Goal: Information Seeking & Learning: Learn about a topic

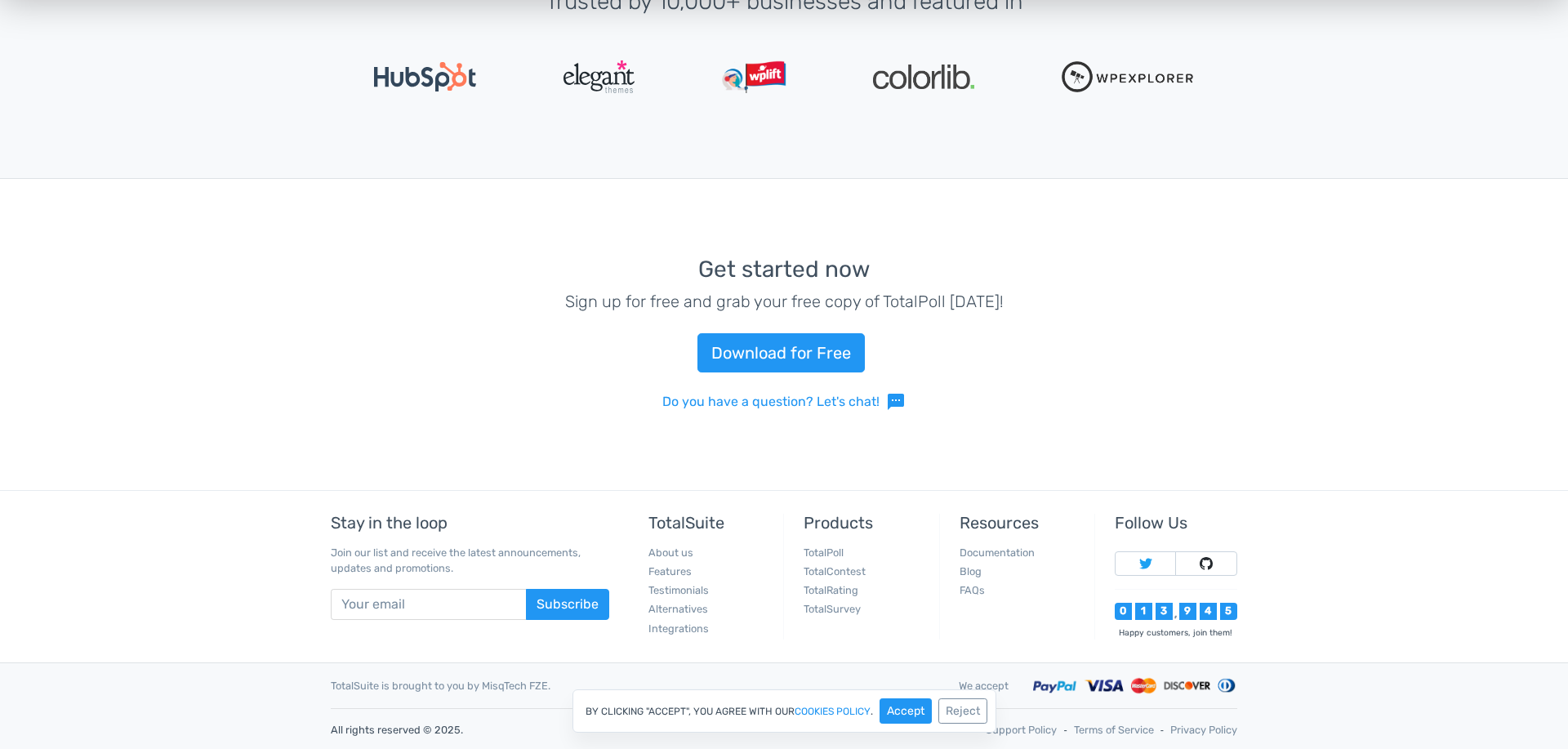
scroll to position [3752, 0]
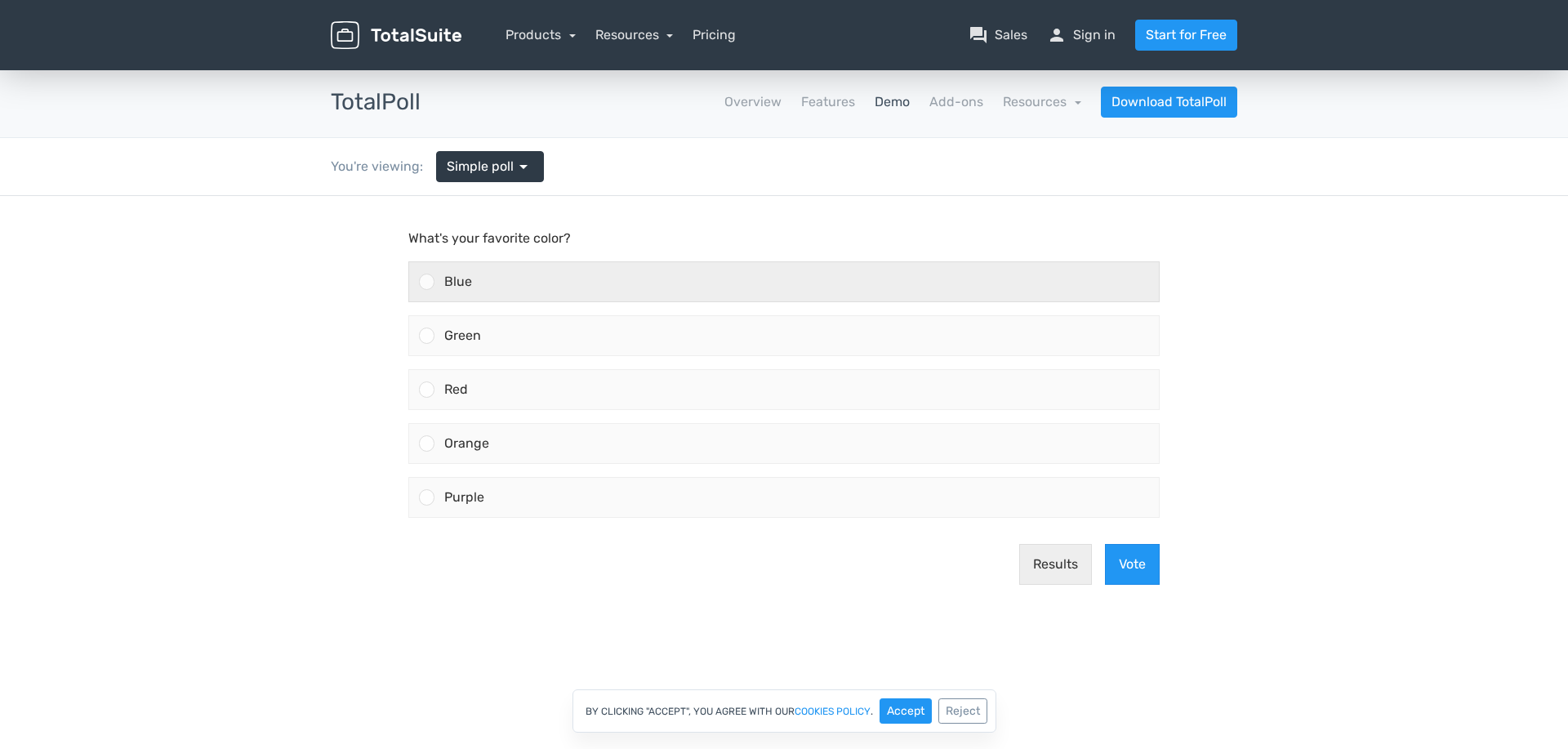
click at [661, 292] on div "Blue" at bounding box center [797, 281] width 725 height 39
click at [428, 282] on input "Blue" at bounding box center [428, 282] width 0 height 0
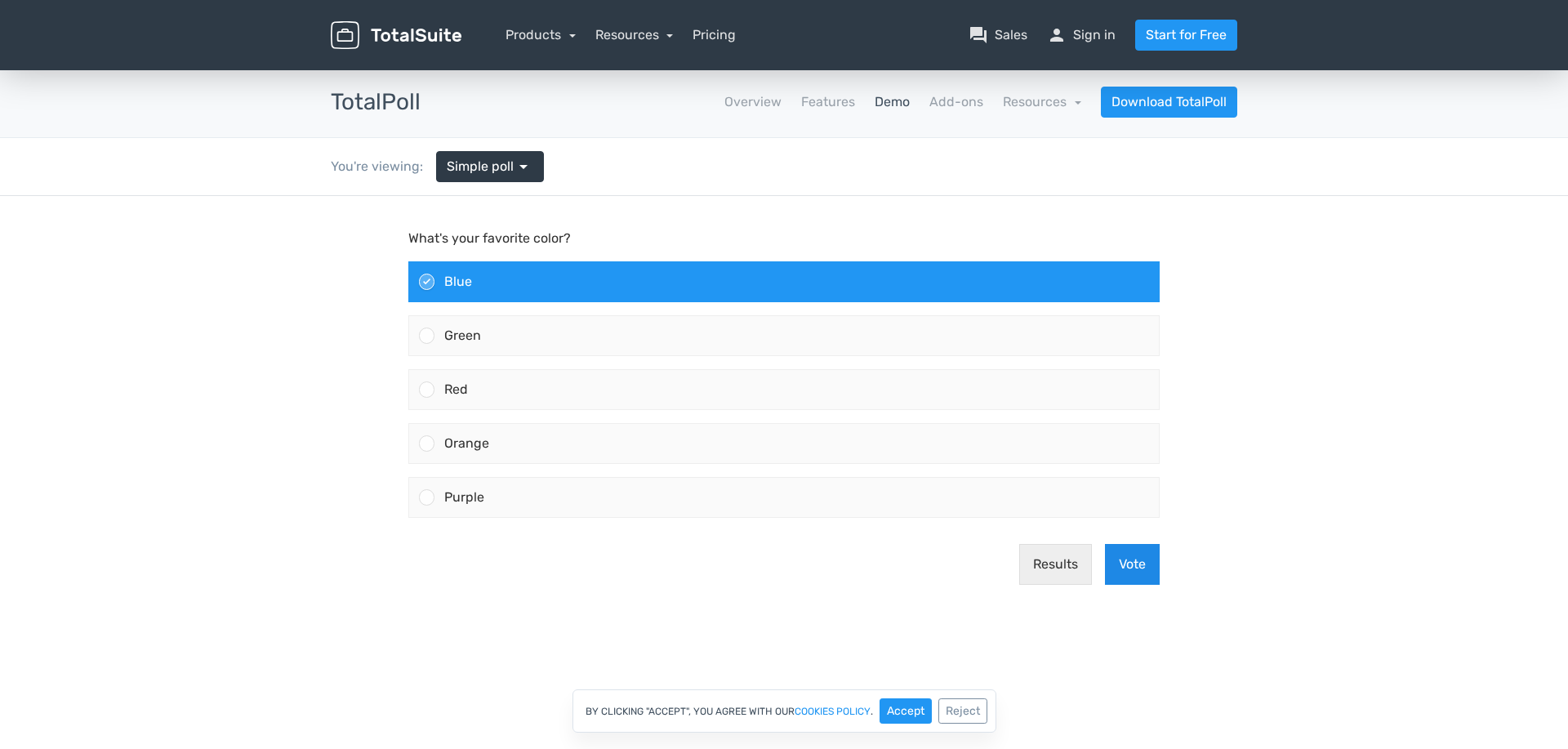
click at [1124, 569] on button "Vote" at bounding box center [1132, 564] width 54 height 41
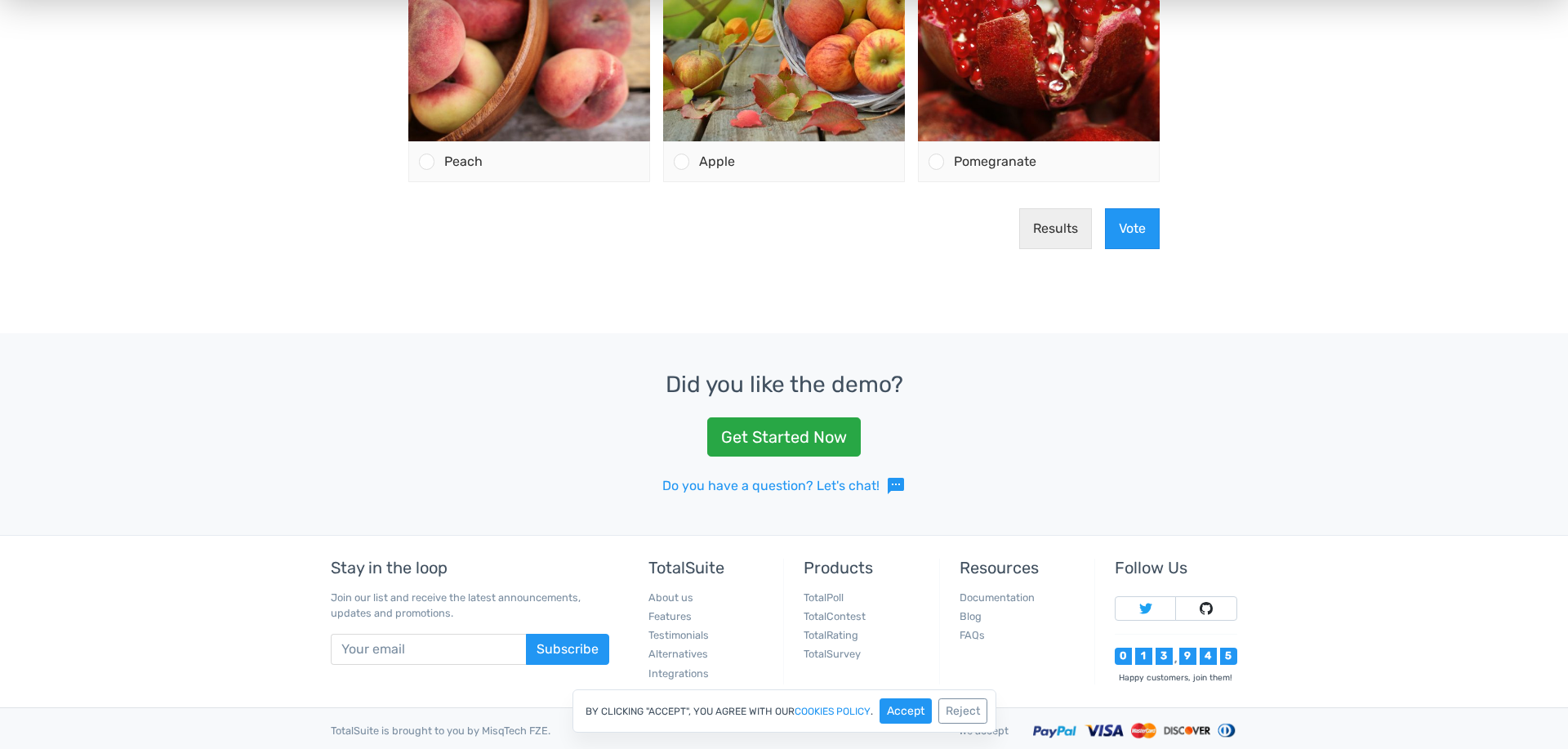
scroll to position [322, 0]
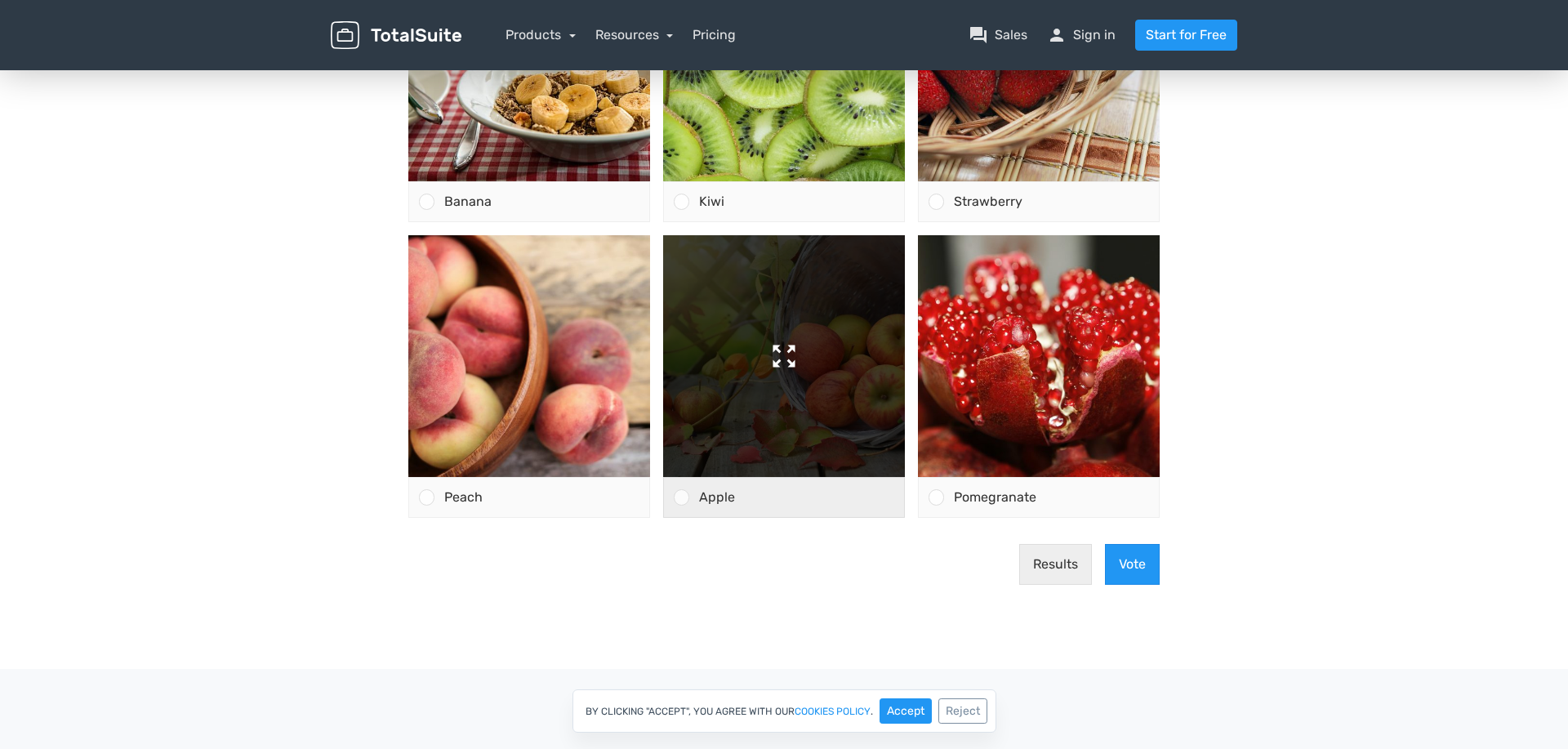
click at [841, 335] on img at bounding box center [784, 356] width 242 height 242
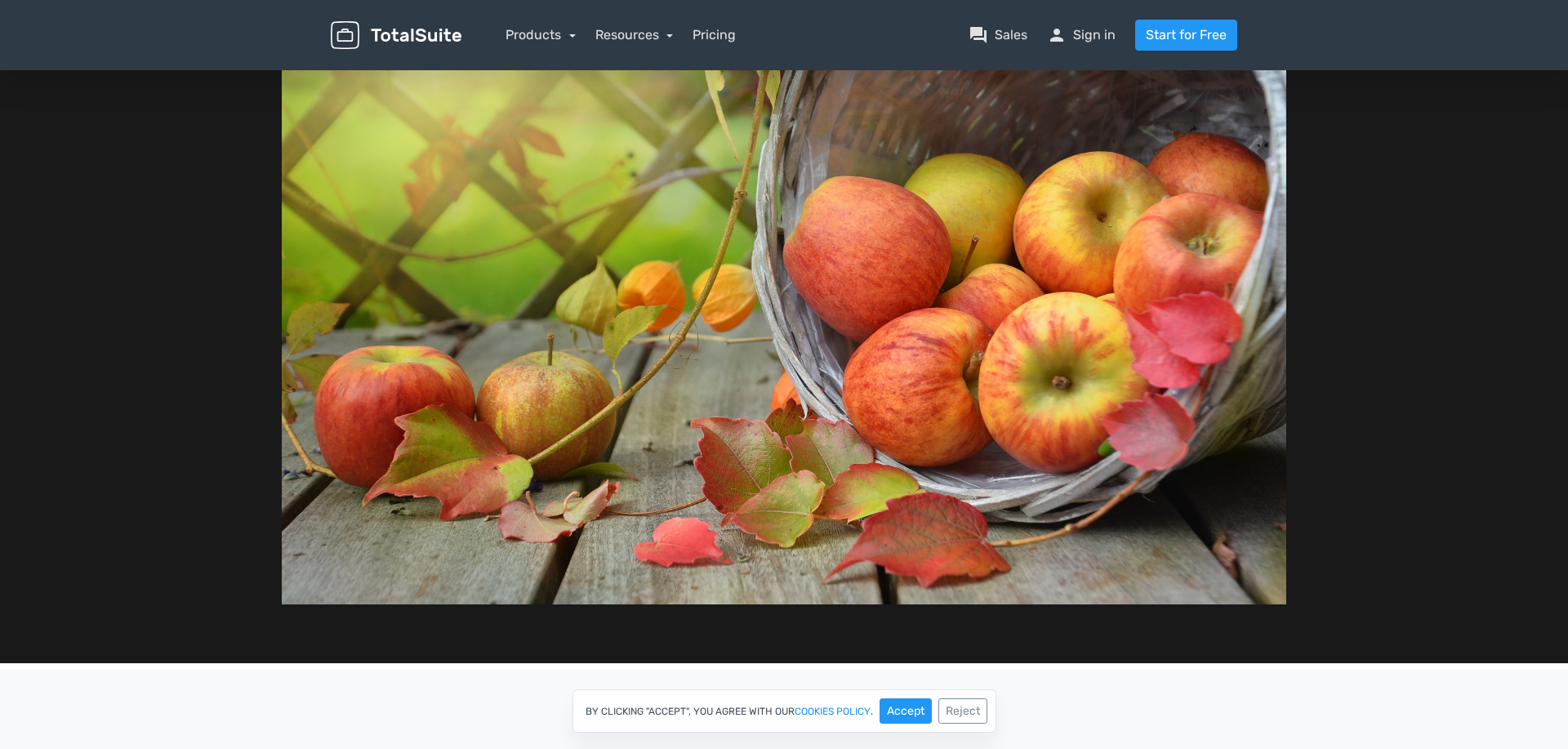
click at [1319, 394] on div at bounding box center [784, 268] width 1333 height 670
drag, startPoint x: 920, startPoint y: 705, endPoint x: 912, endPoint y: 699, distance: 10.0
click at [920, 705] on button "Accept" at bounding box center [905, 711] width 52 height 25
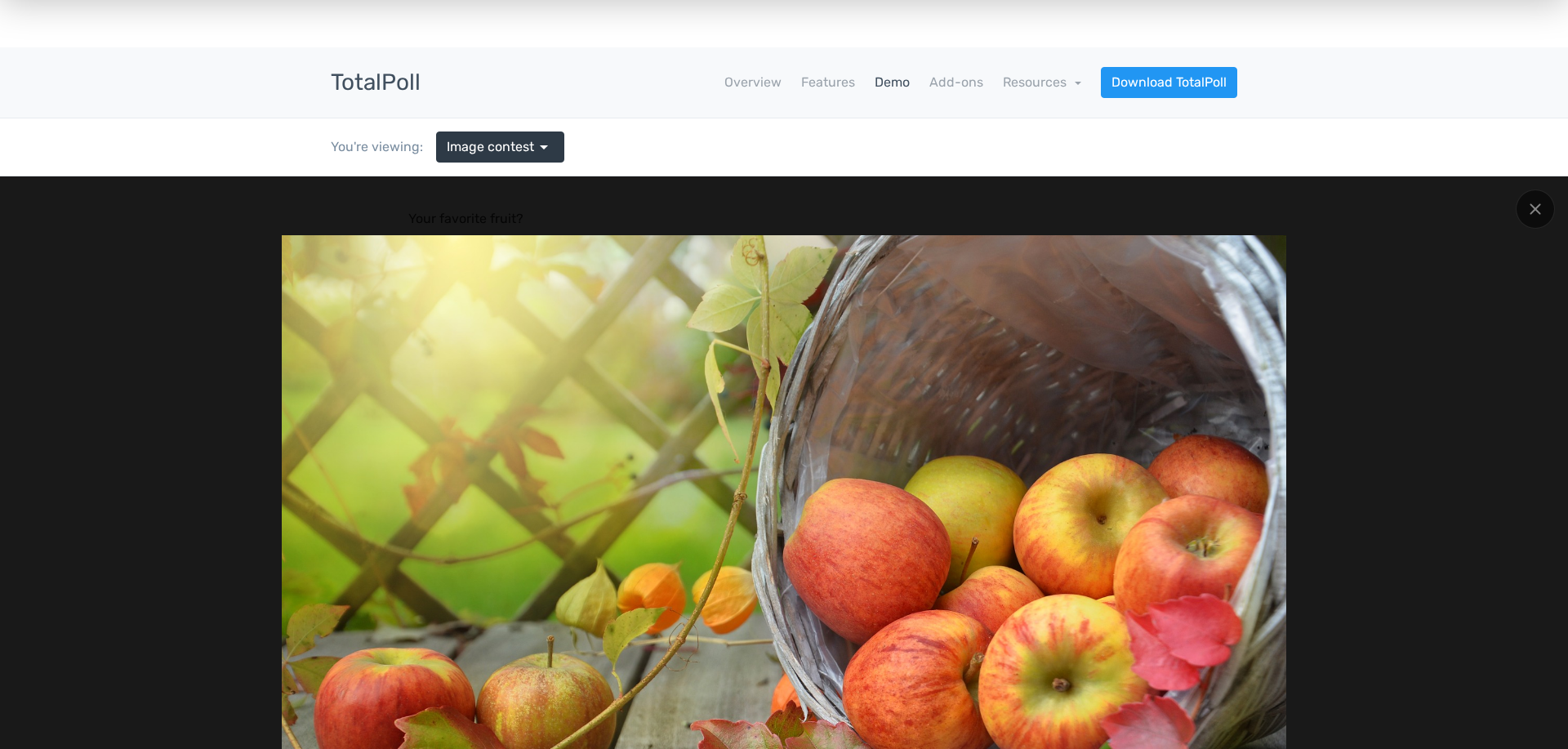
scroll to position [0, 0]
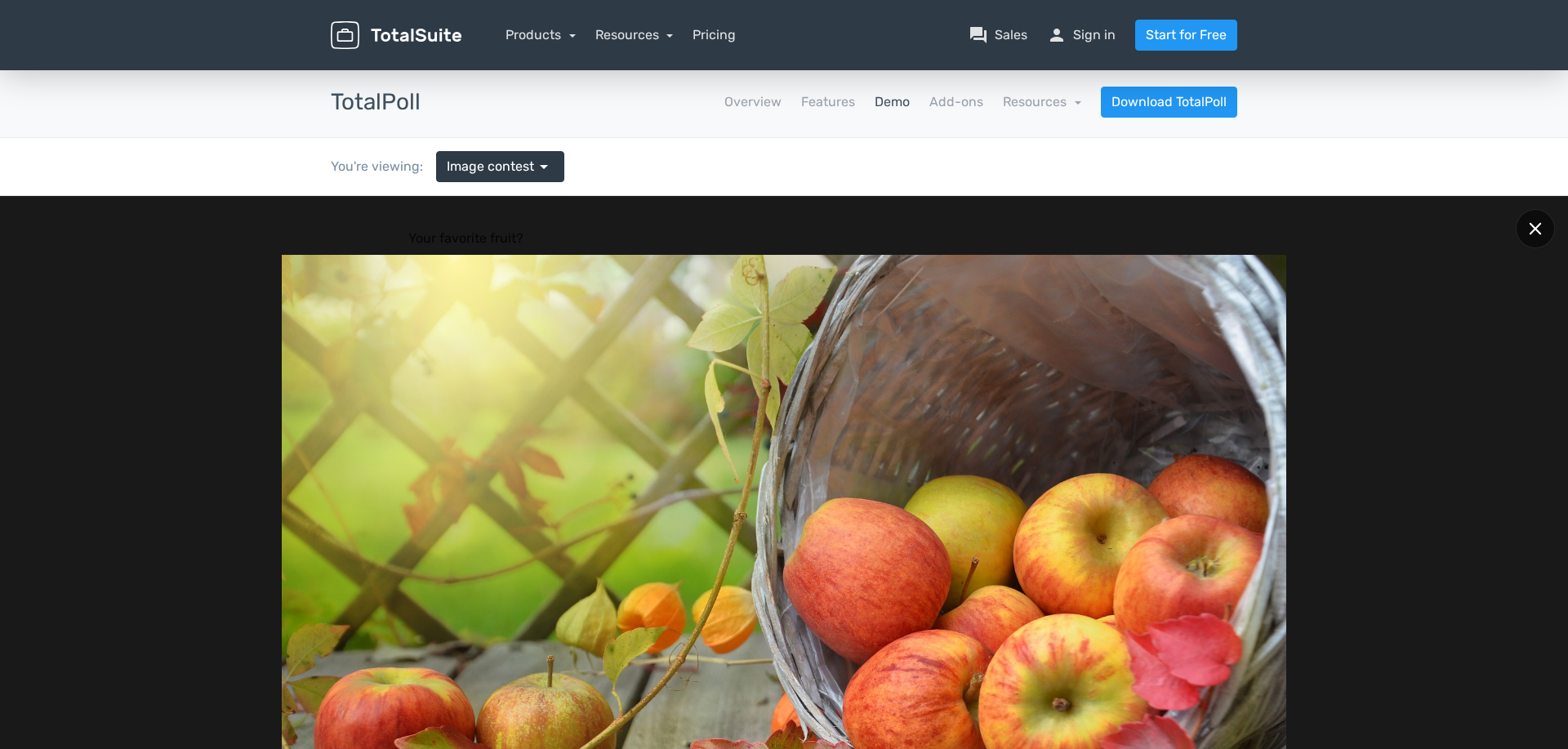
click at [1547, 232] on div at bounding box center [1535, 228] width 39 height 39
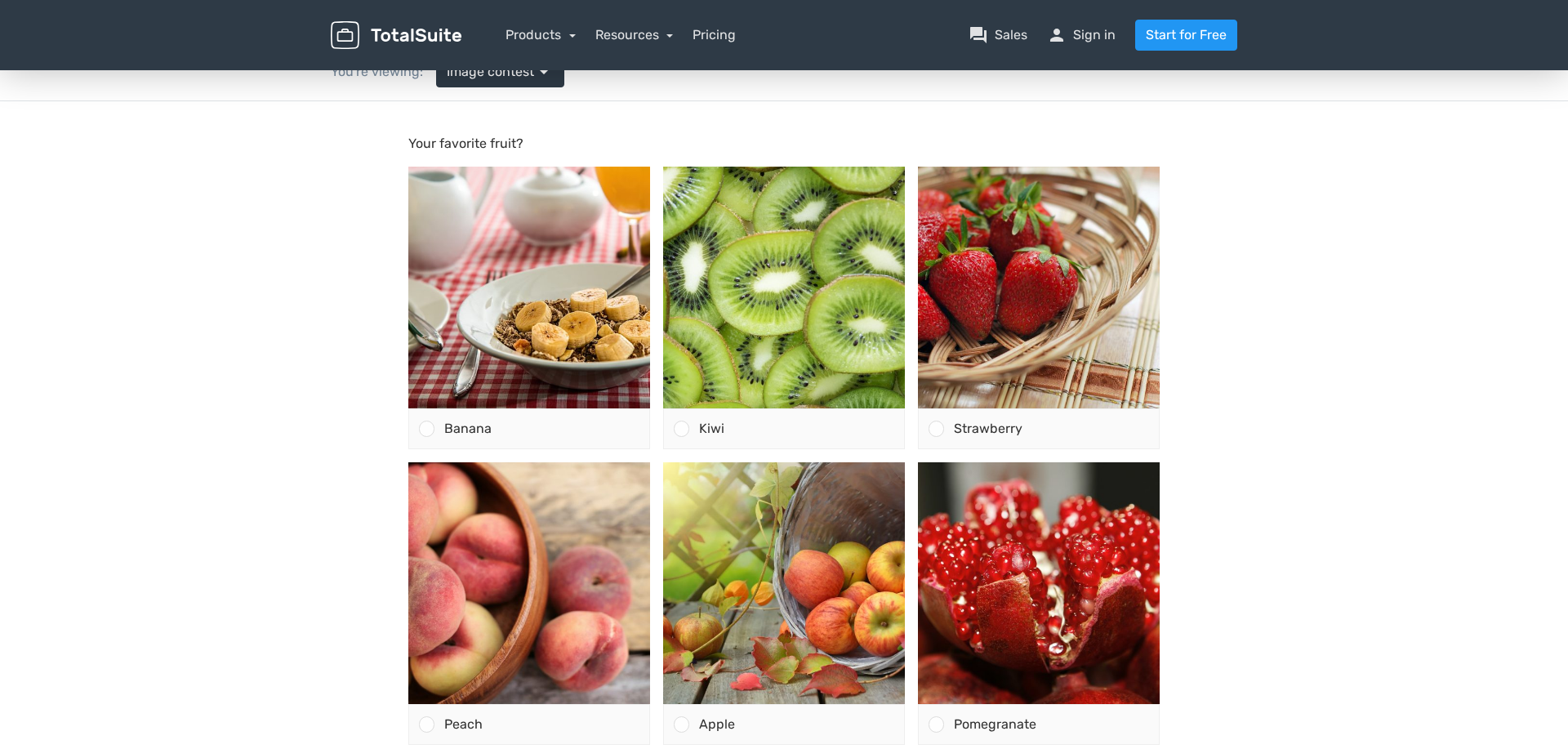
scroll to position [394, 0]
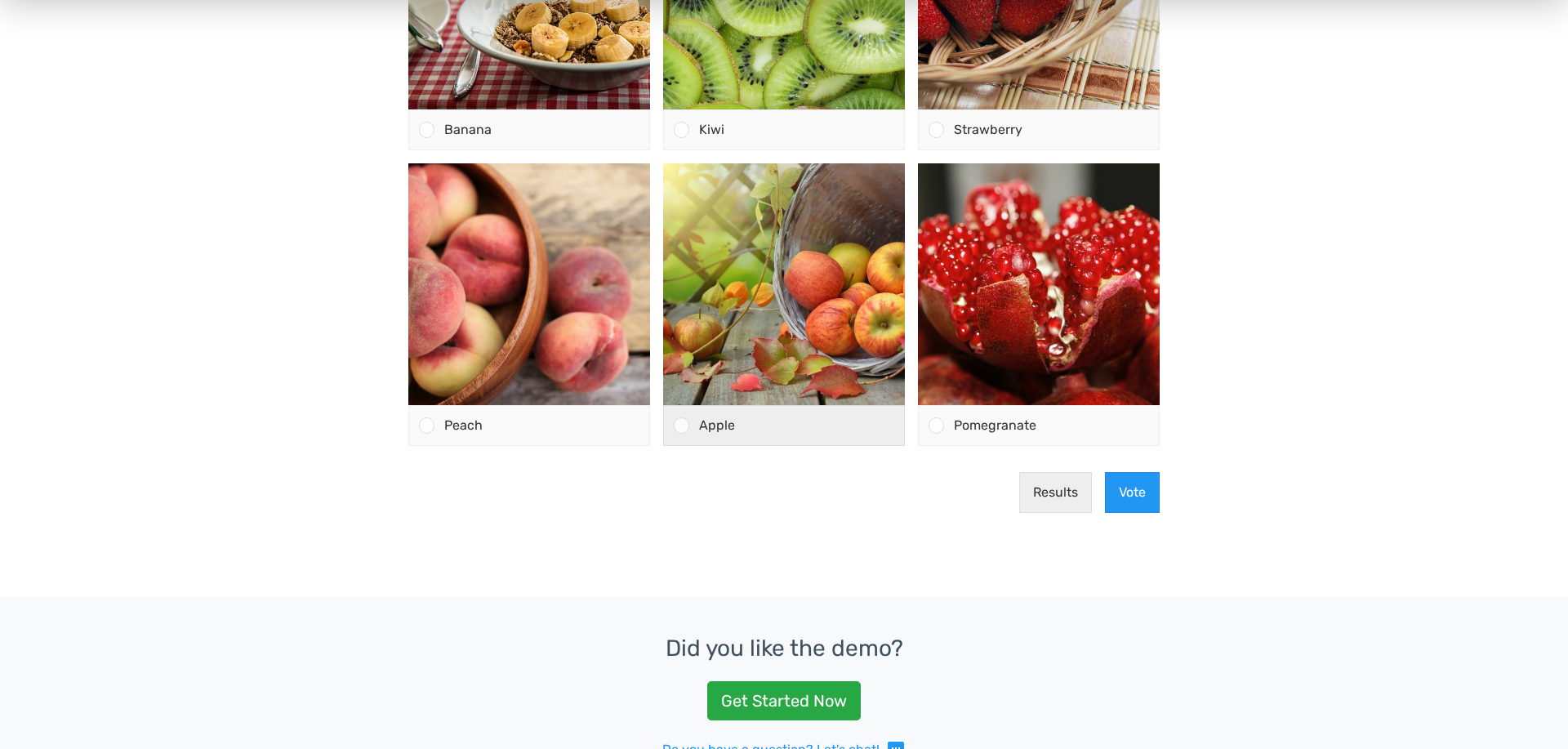
click at [680, 425] on div at bounding box center [681, 425] width 16 height 16
click at [682, 426] on input "Apple" at bounding box center [682, 426] width 0 height 0
click at [710, 431] on span "Apple" at bounding box center [717, 425] width 36 height 16
click at [682, 426] on input "Apple" at bounding box center [682, 426] width 0 height 0
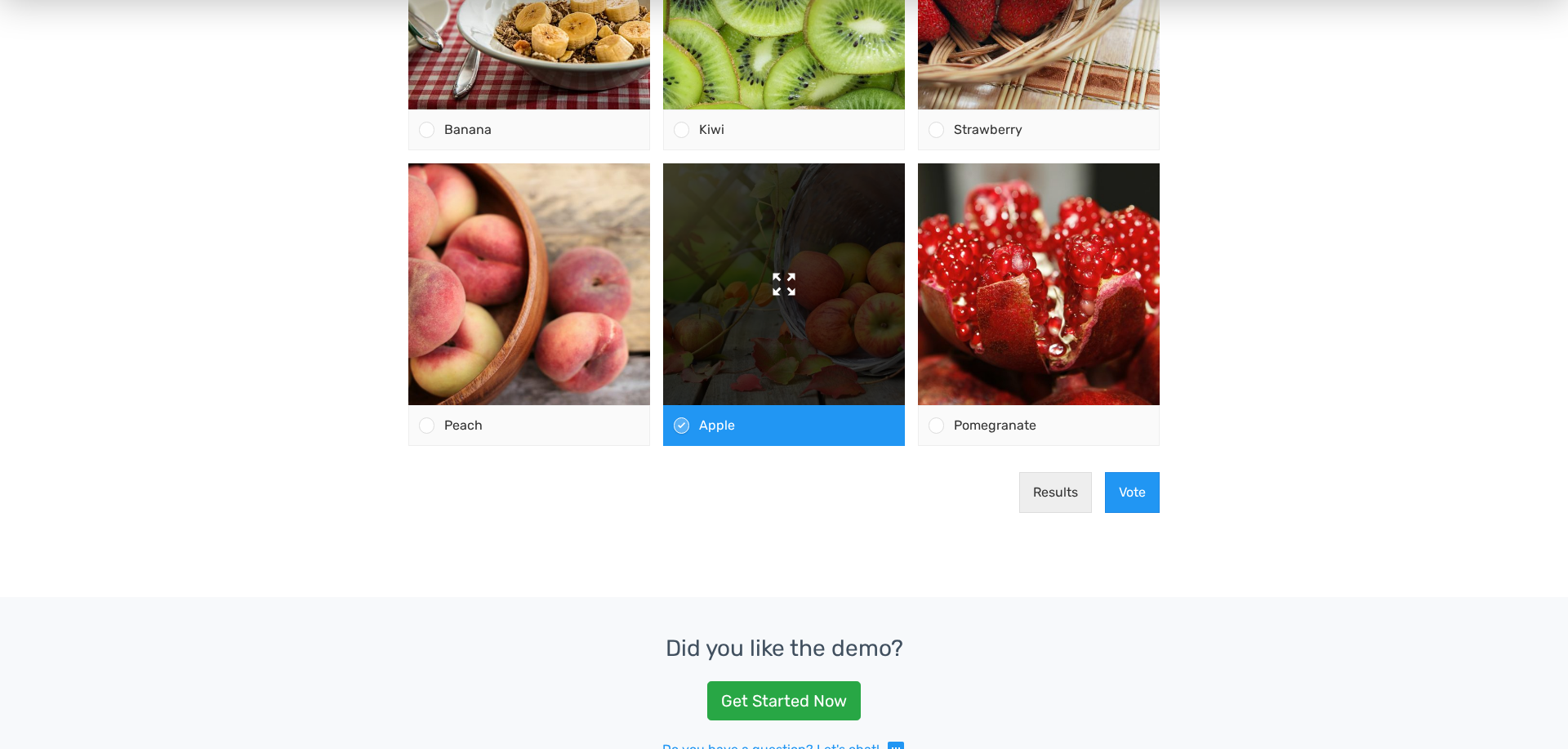
click at [781, 321] on img at bounding box center [784, 284] width 242 height 242
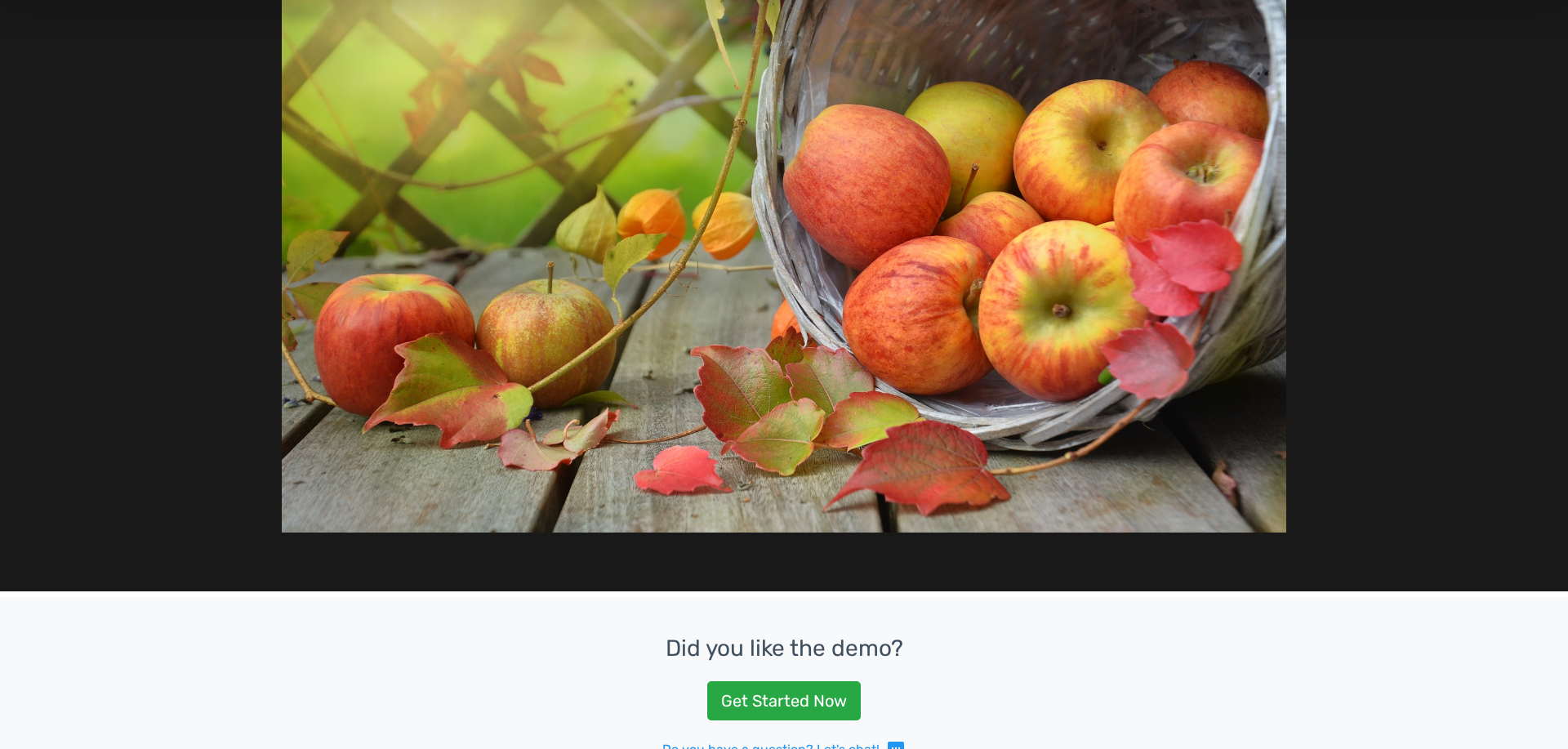
click at [1512, 198] on div at bounding box center [784, 197] width 1568 height 789
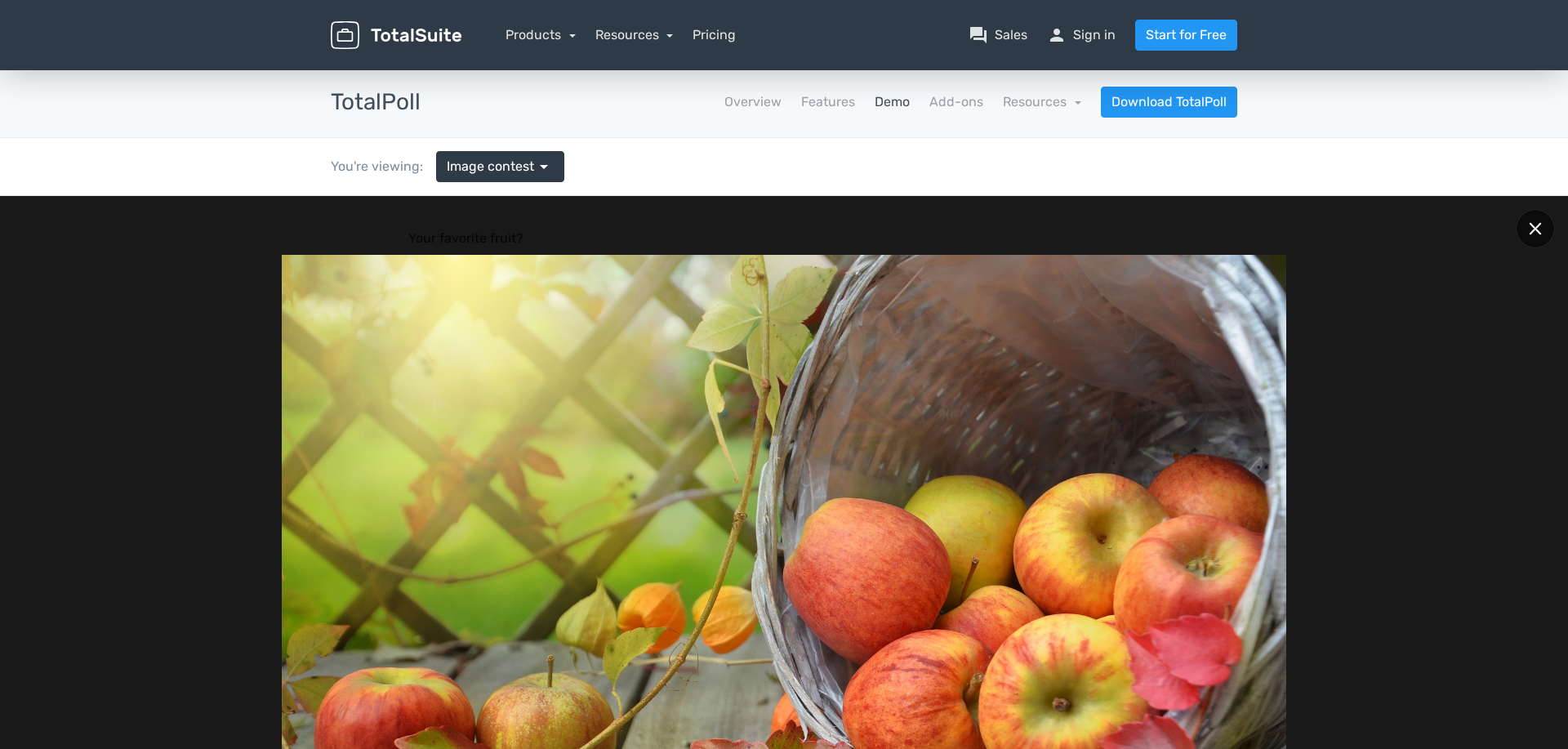
click at [1531, 233] on icon at bounding box center [1535, 228] width 13 height 13
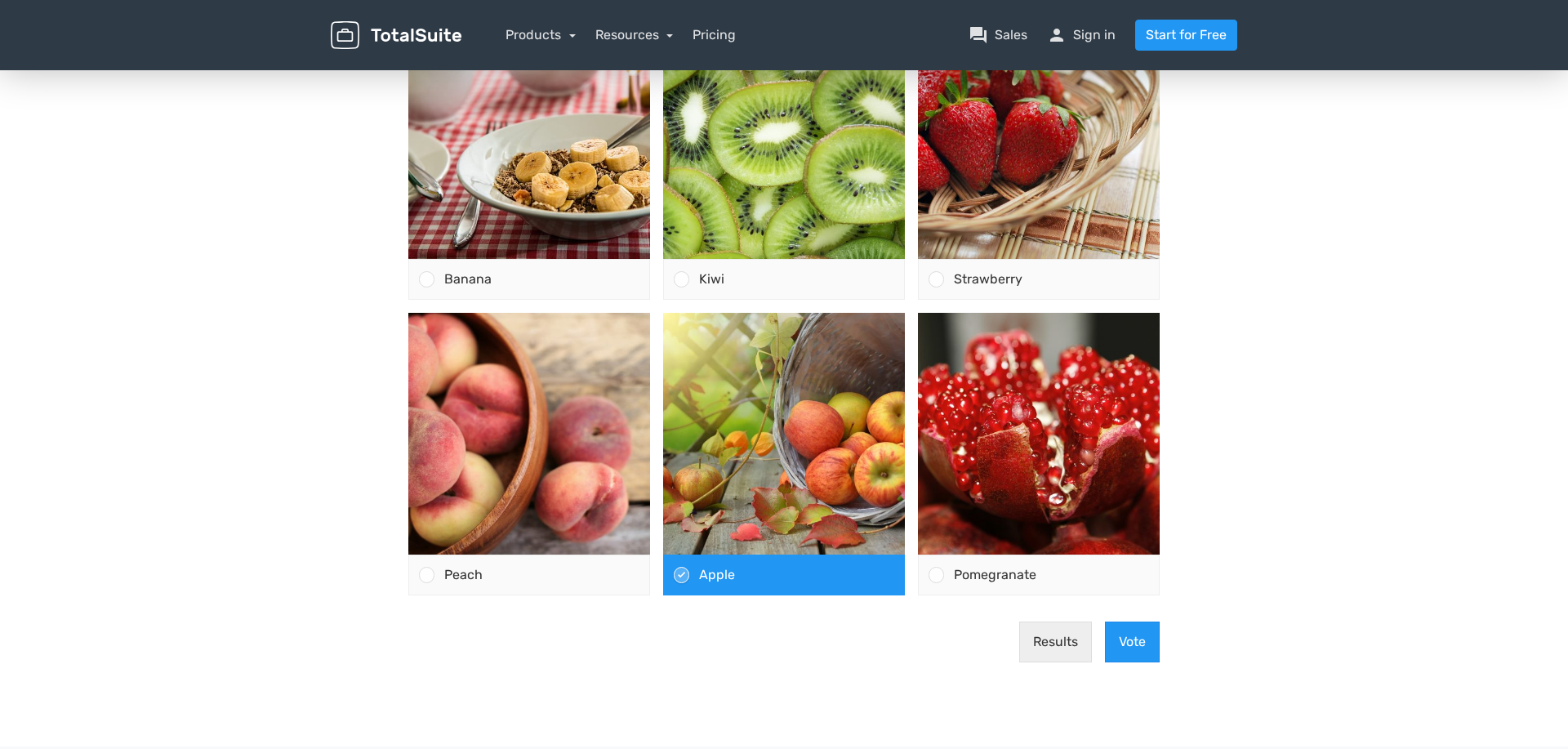
scroll to position [266, 0]
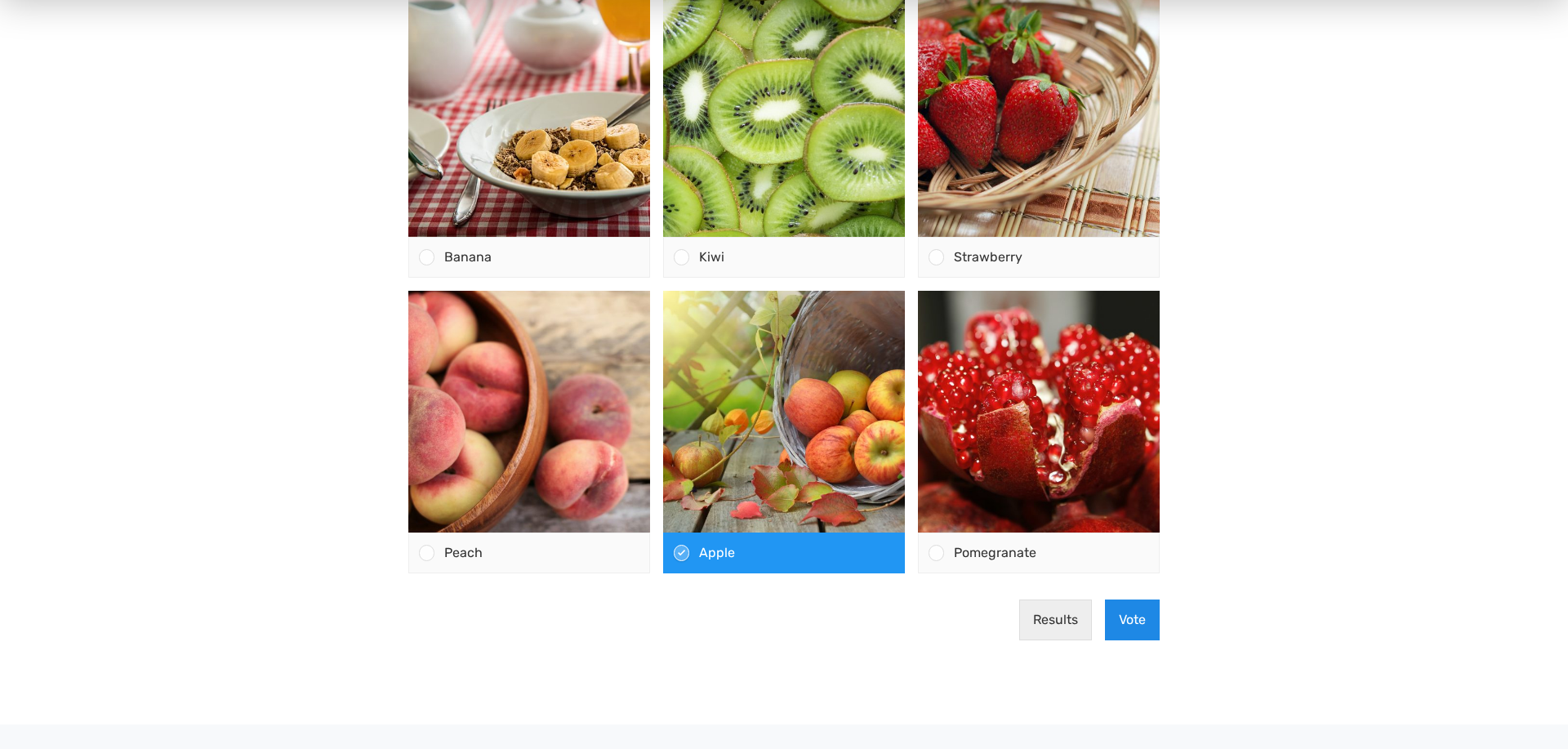
click at [1133, 626] on button "Vote" at bounding box center [1132, 620] width 54 height 41
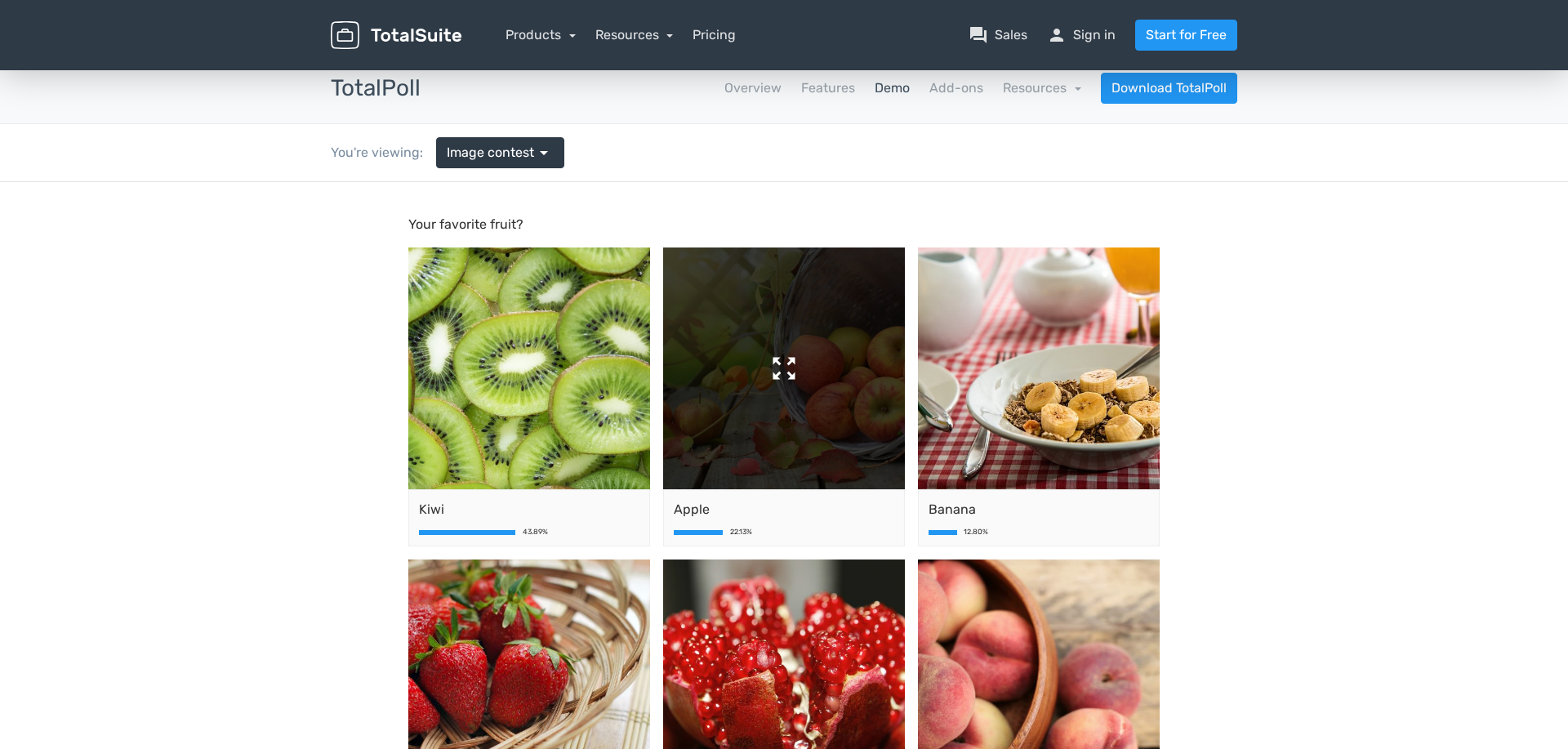
scroll to position [0, 0]
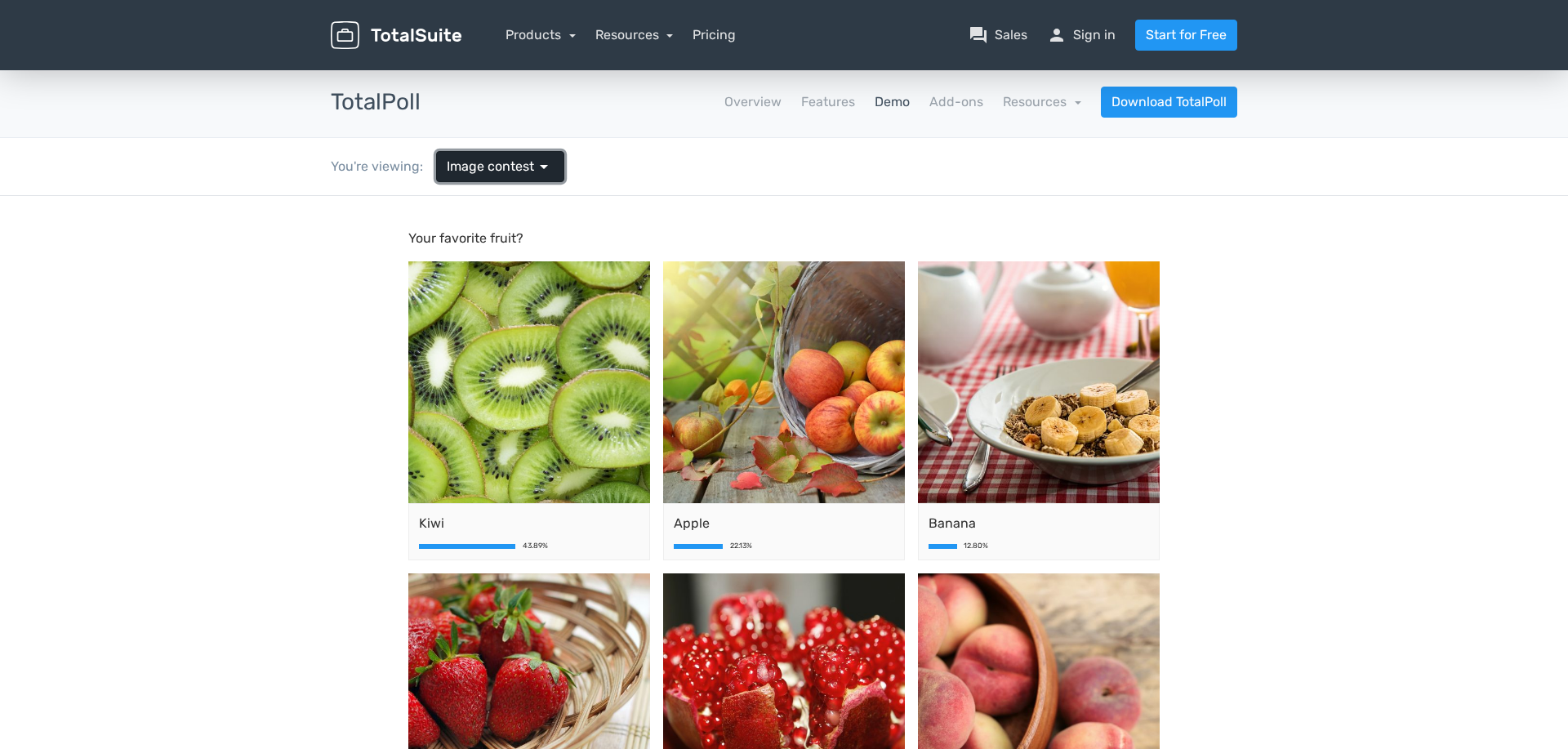
click at [505, 181] on link "Image contest arrow_drop_down" at bounding box center [500, 167] width 128 height 31
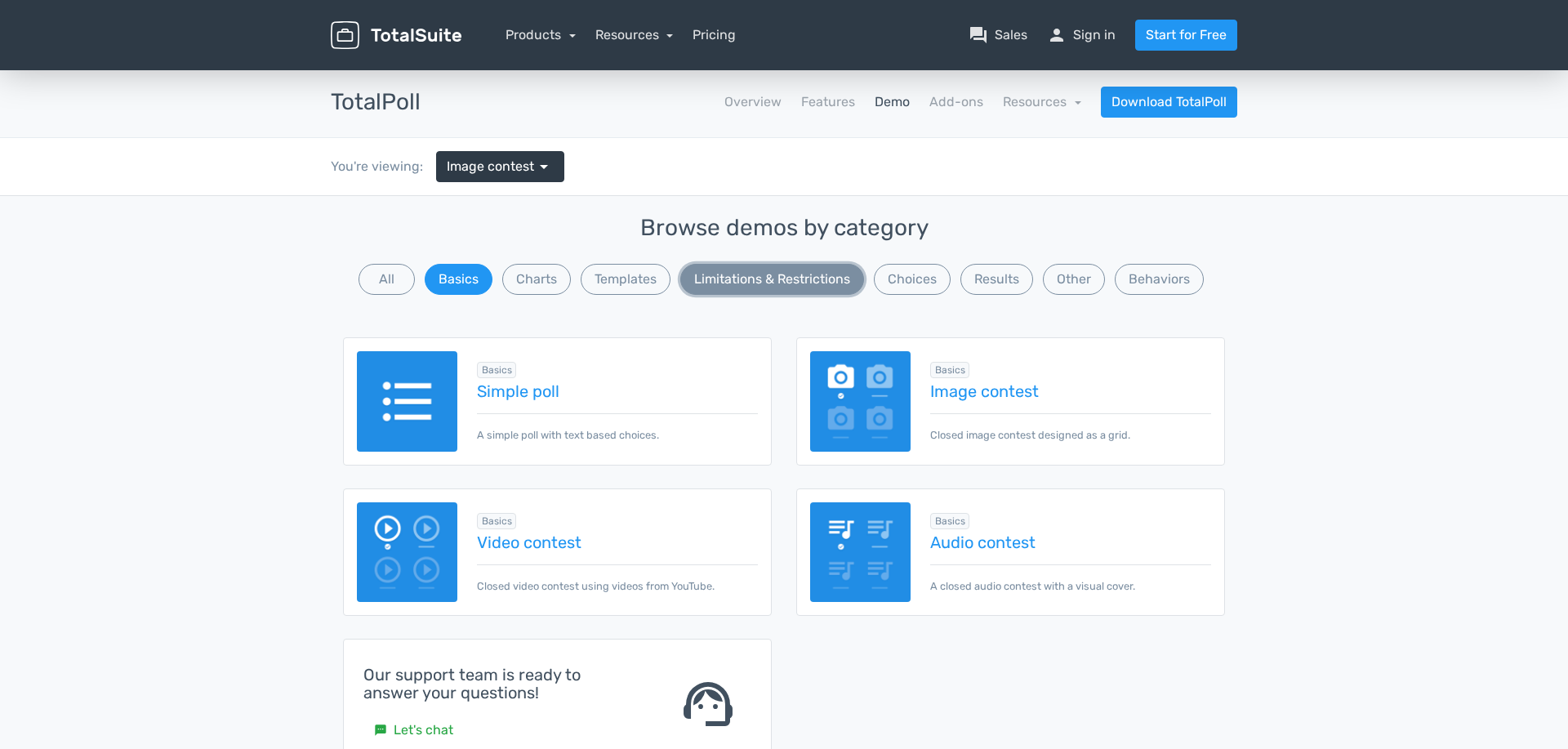
click at [781, 280] on button "Limitations & Restrictions" at bounding box center [772, 279] width 184 height 31
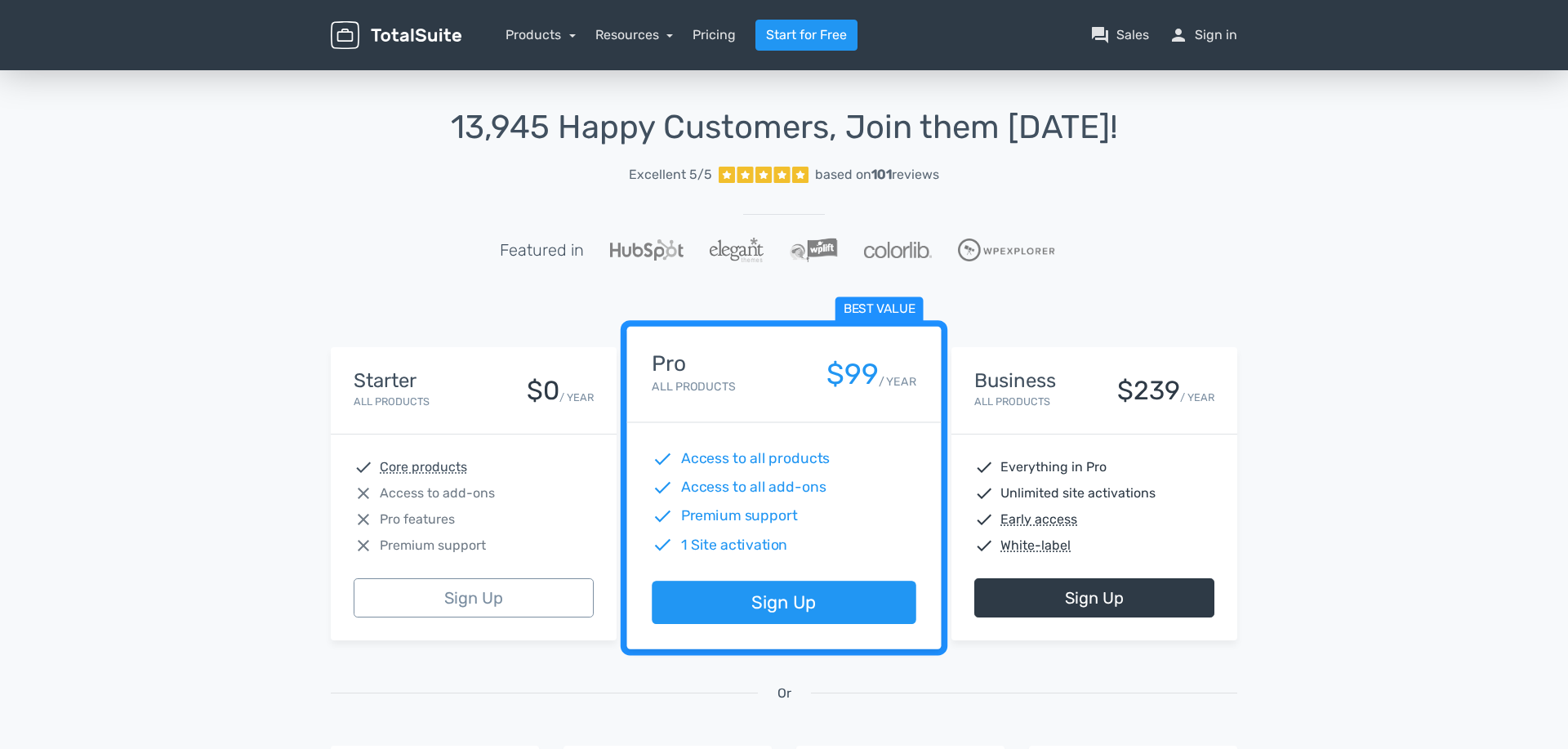
click at [481, 420] on div "Starter All Products $0 / YEAR" at bounding box center [474, 391] width 286 height 87
click at [649, 35] on link "Resources" at bounding box center [635, 34] width 79 height 16
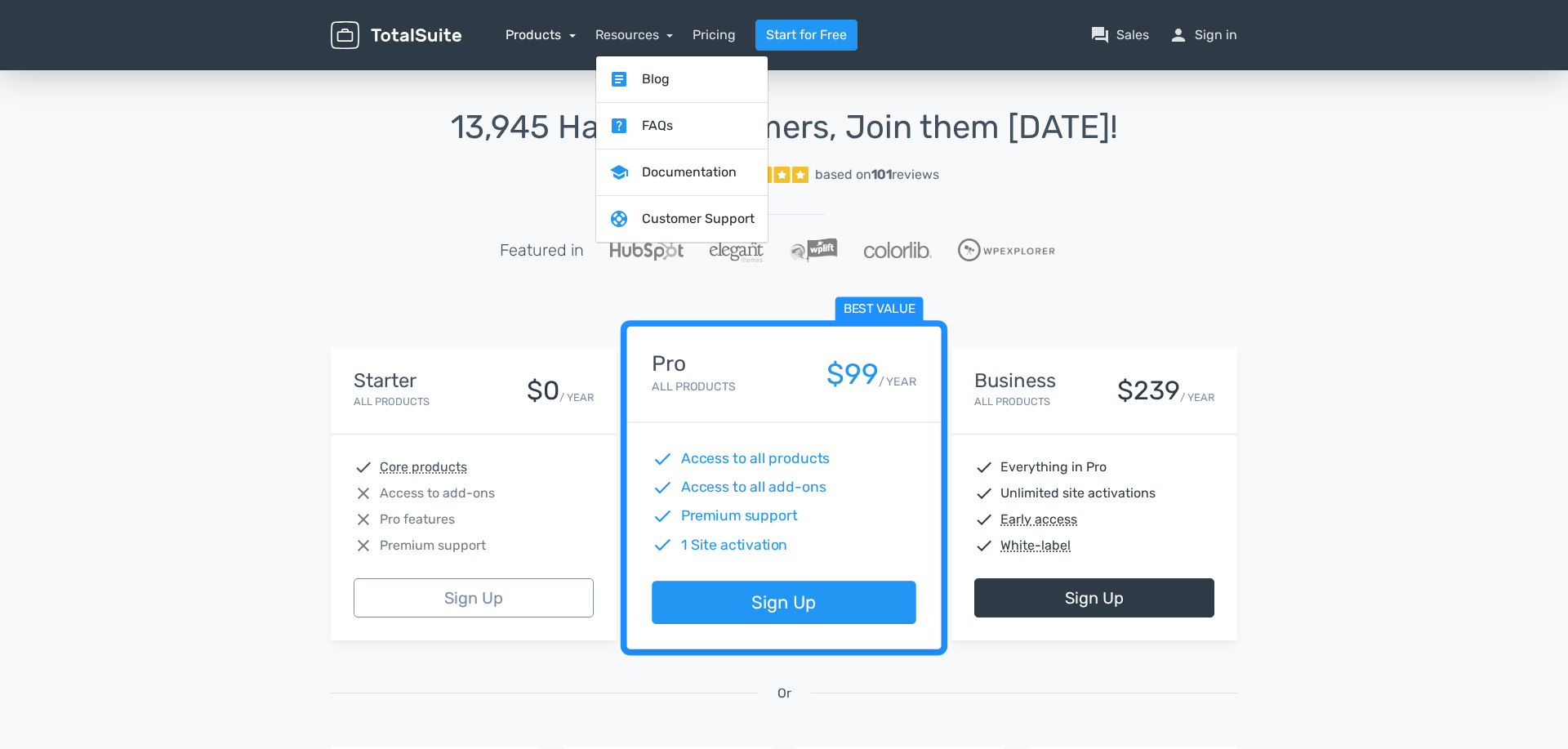
click at [557, 35] on link "Products" at bounding box center [541, 34] width 70 height 16
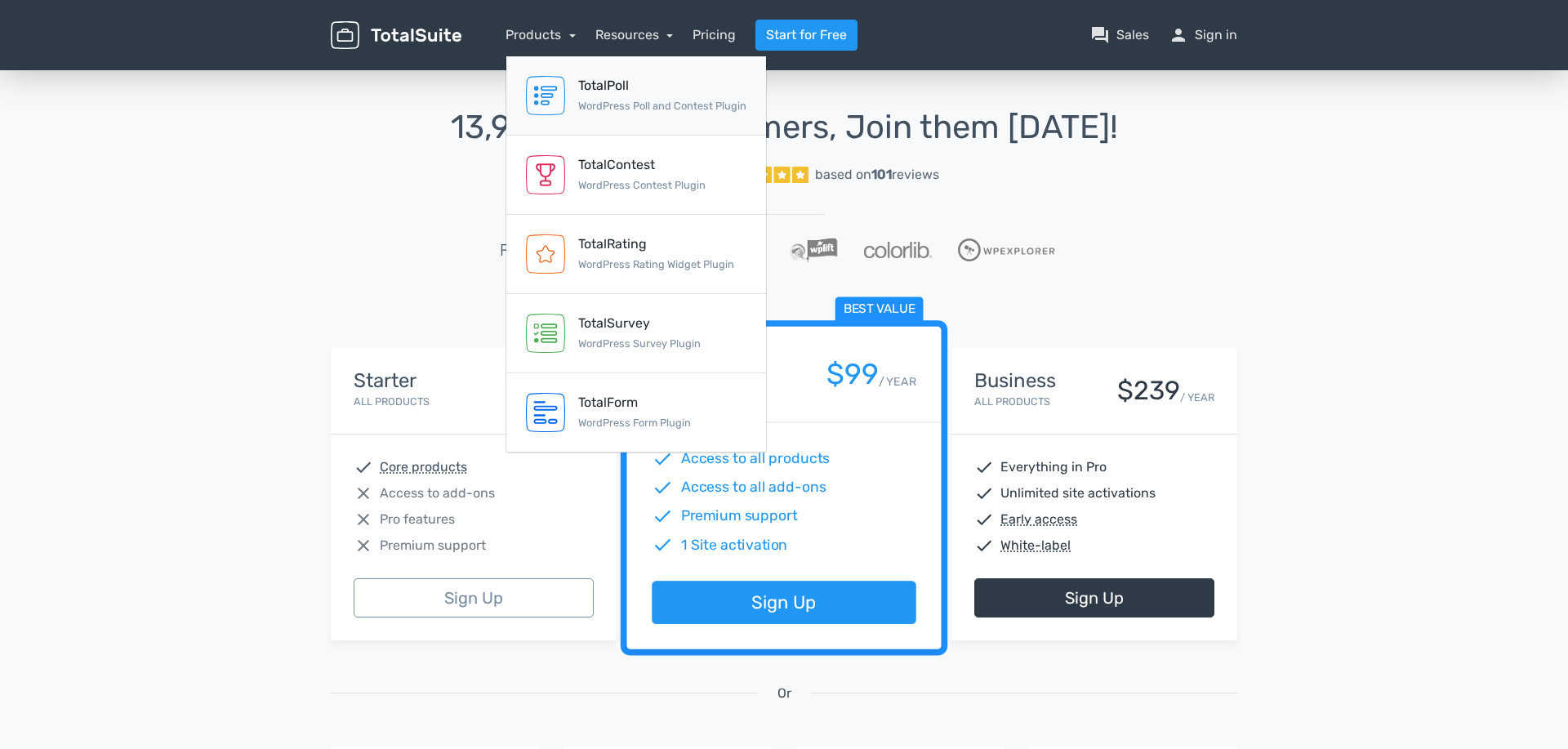
click at [613, 79] on div "TotalPoll" at bounding box center [662, 85] width 168 height 19
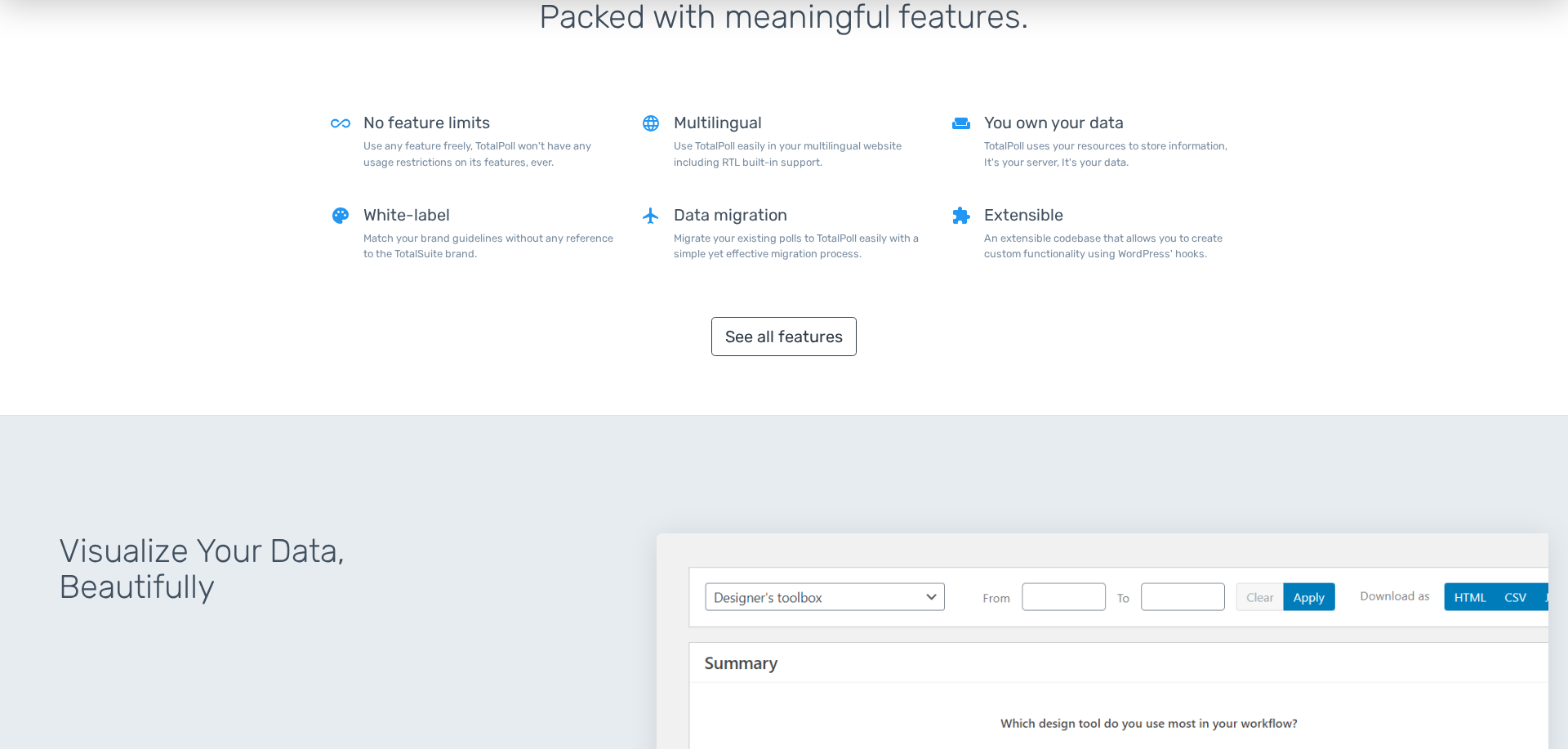
scroll to position [1532, 0]
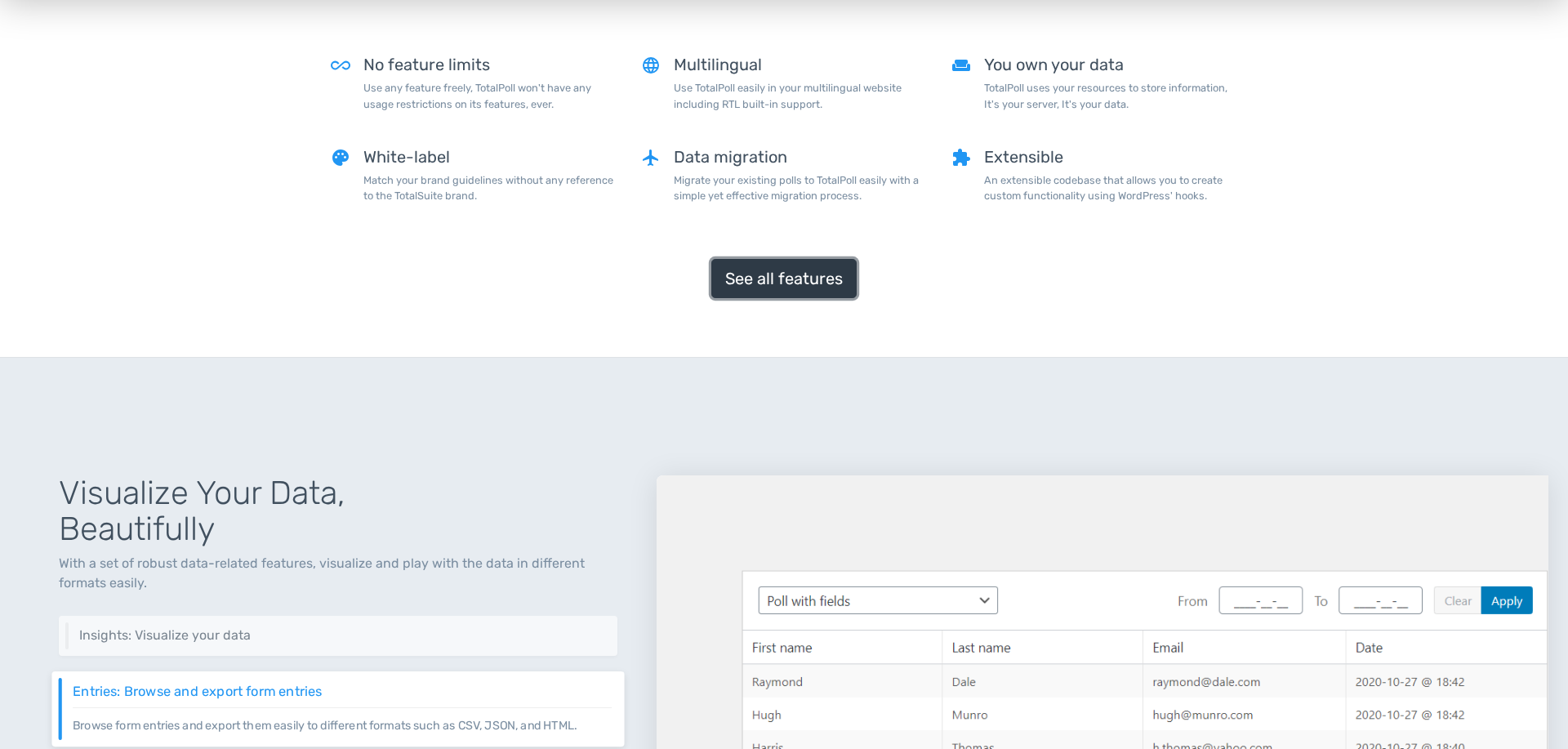
click at [776, 279] on link "See all features" at bounding box center [784, 278] width 146 height 39
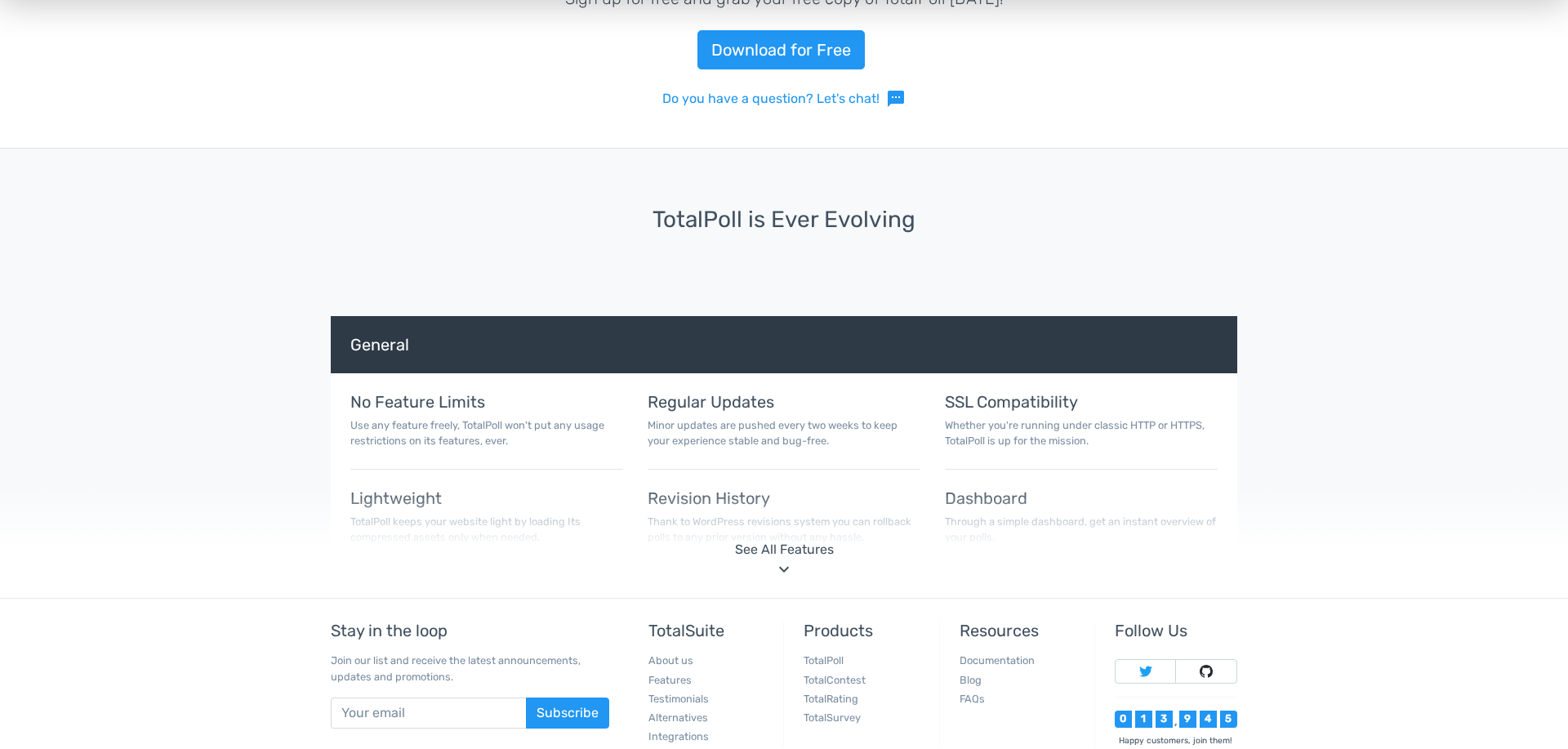
scroll to position [5894, 0]
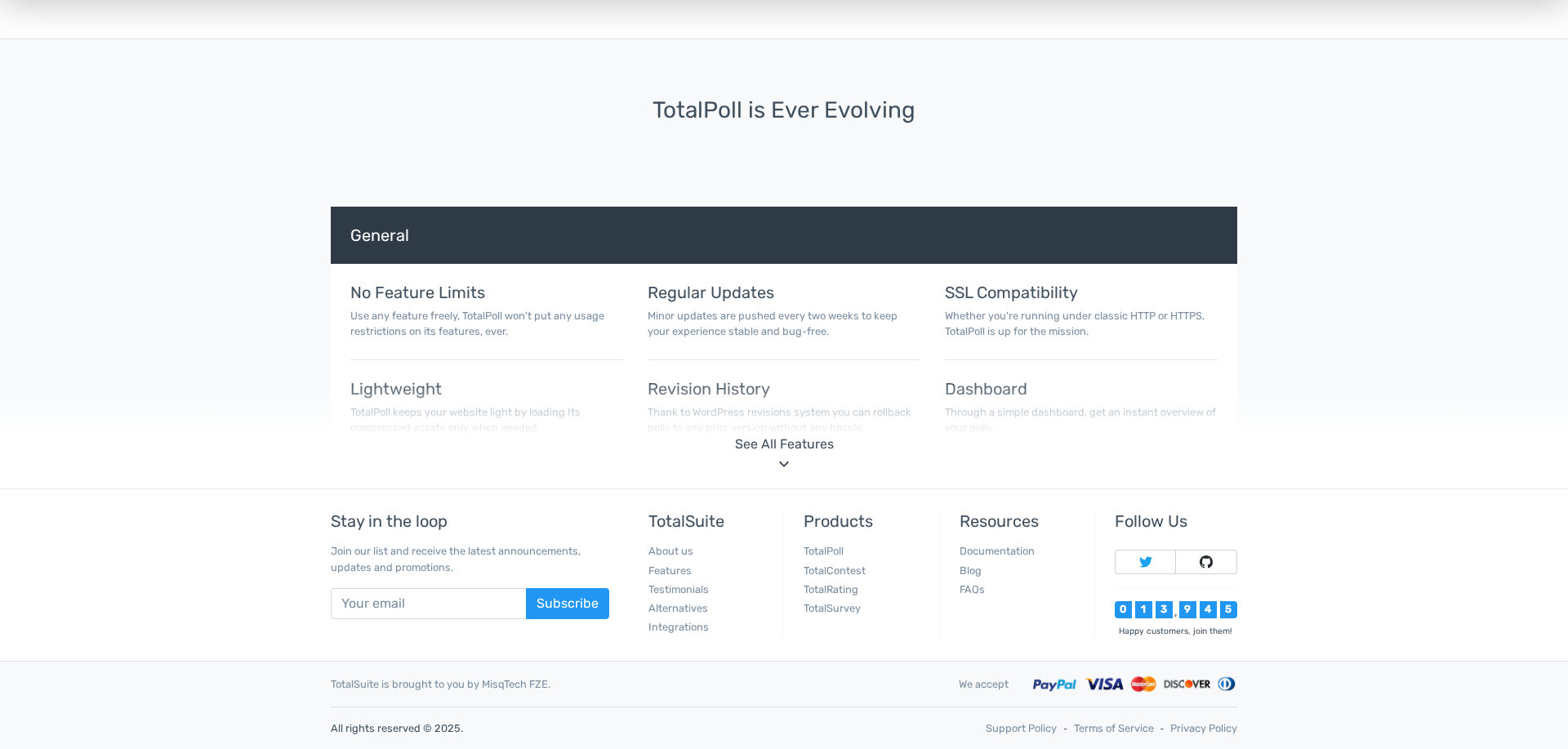
click at [787, 459] on div "keyboard_arrow_down" at bounding box center [783, 464] width 19 height 19
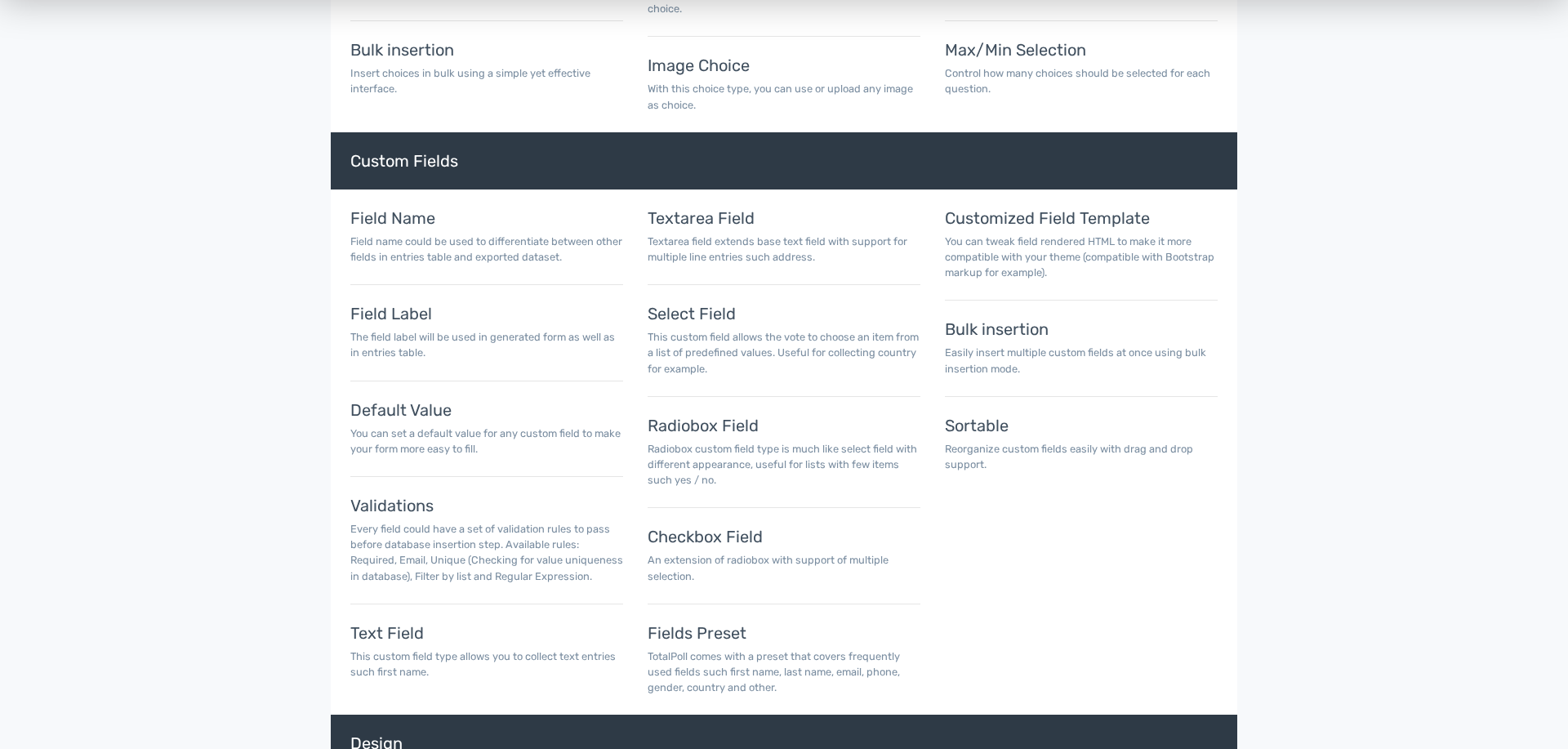
scroll to position [6980, 0]
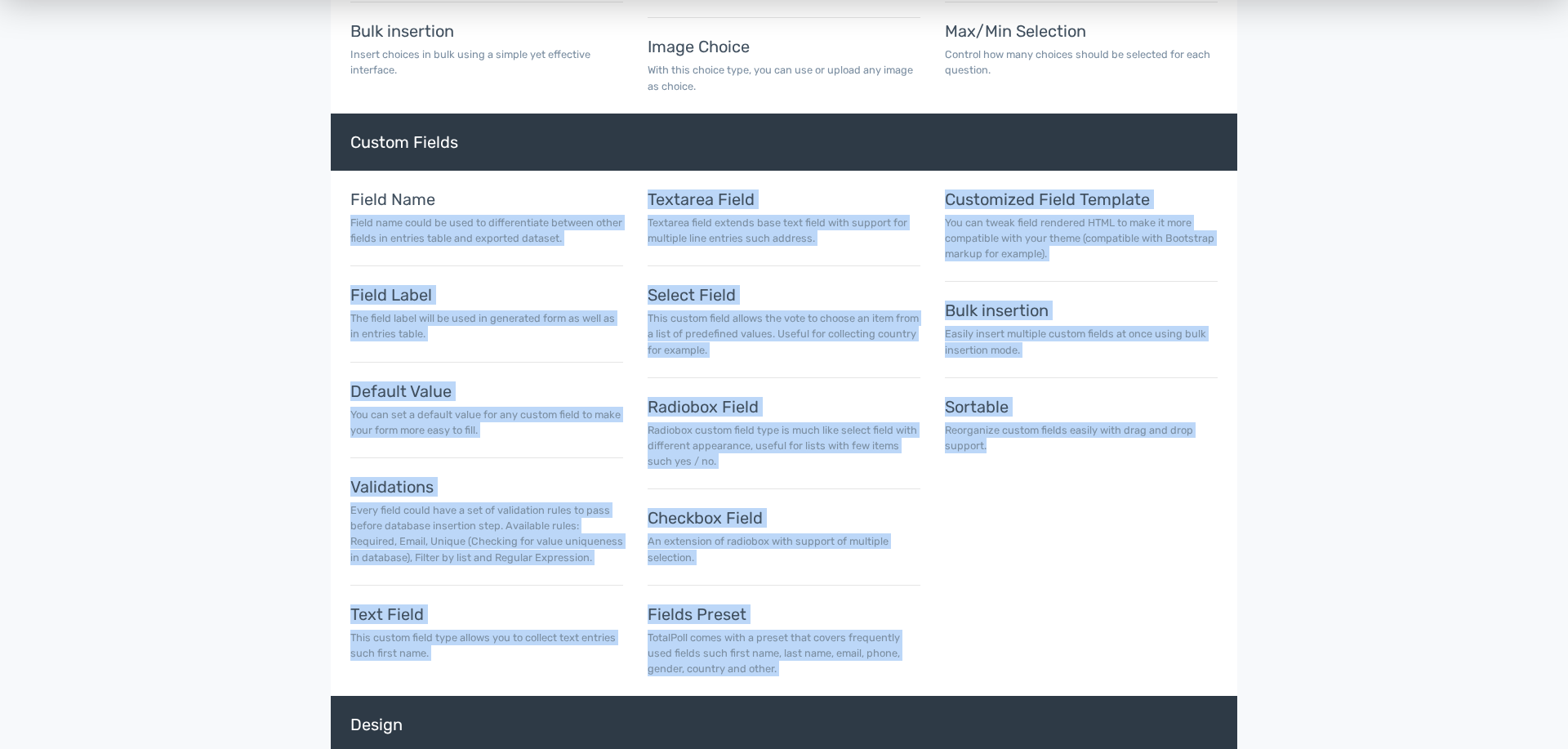
drag, startPoint x: 1059, startPoint y: 652, endPoint x: 338, endPoint y: 212, distance: 844.7
click at [338, 212] on div "Field Name Field name could be used to differentiate between other fields in en…" at bounding box center [784, 433] width 892 height 486
click at [339, 335] on div "Field Name Field name could be used to differentiate between other fields in en…" at bounding box center [486, 433] width 297 height 486
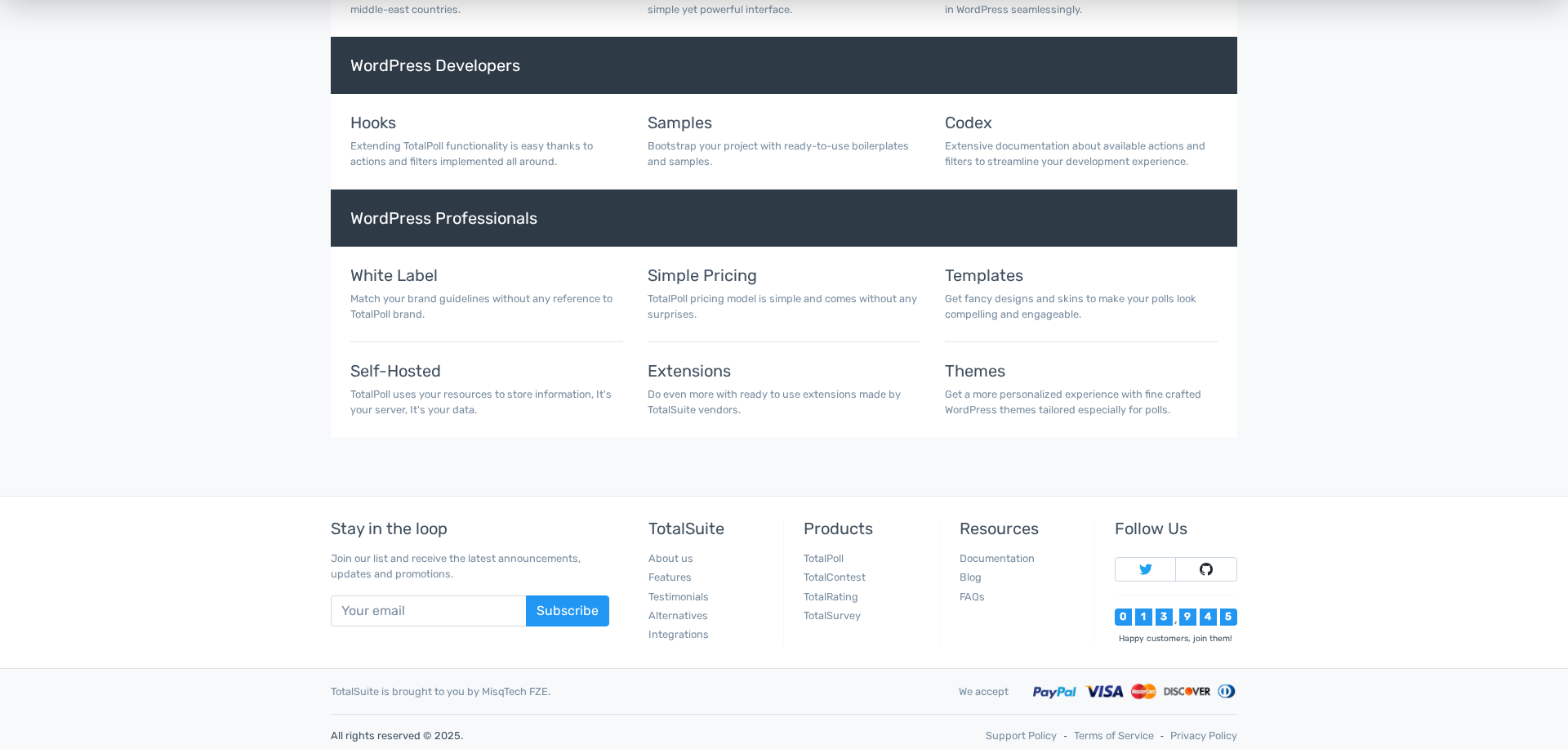
scroll to position [8989, 0]
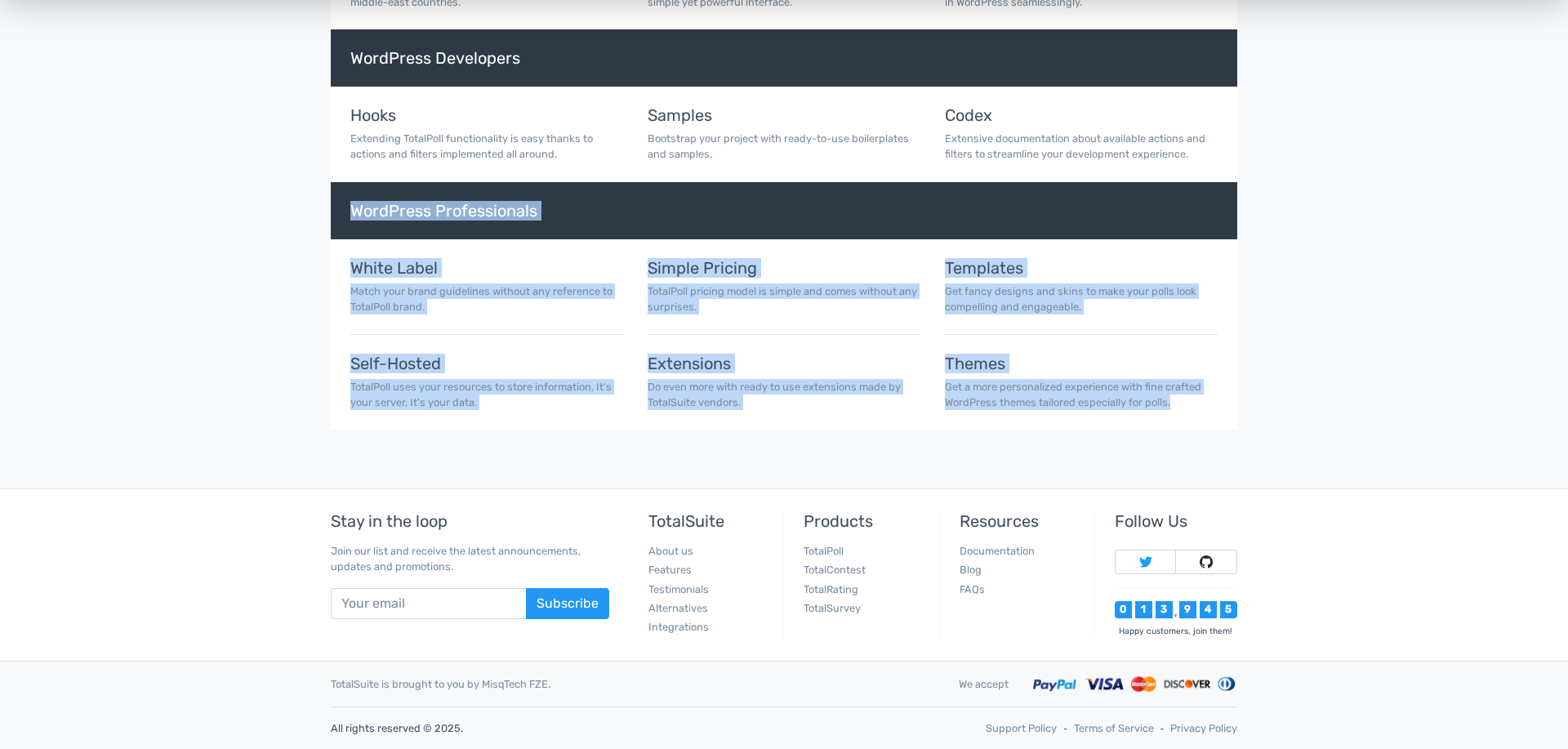
drag, startPoint x: 1222, startPoint y: 415, endPoint x: 183, endPoint y: 198, distance: 1061.4
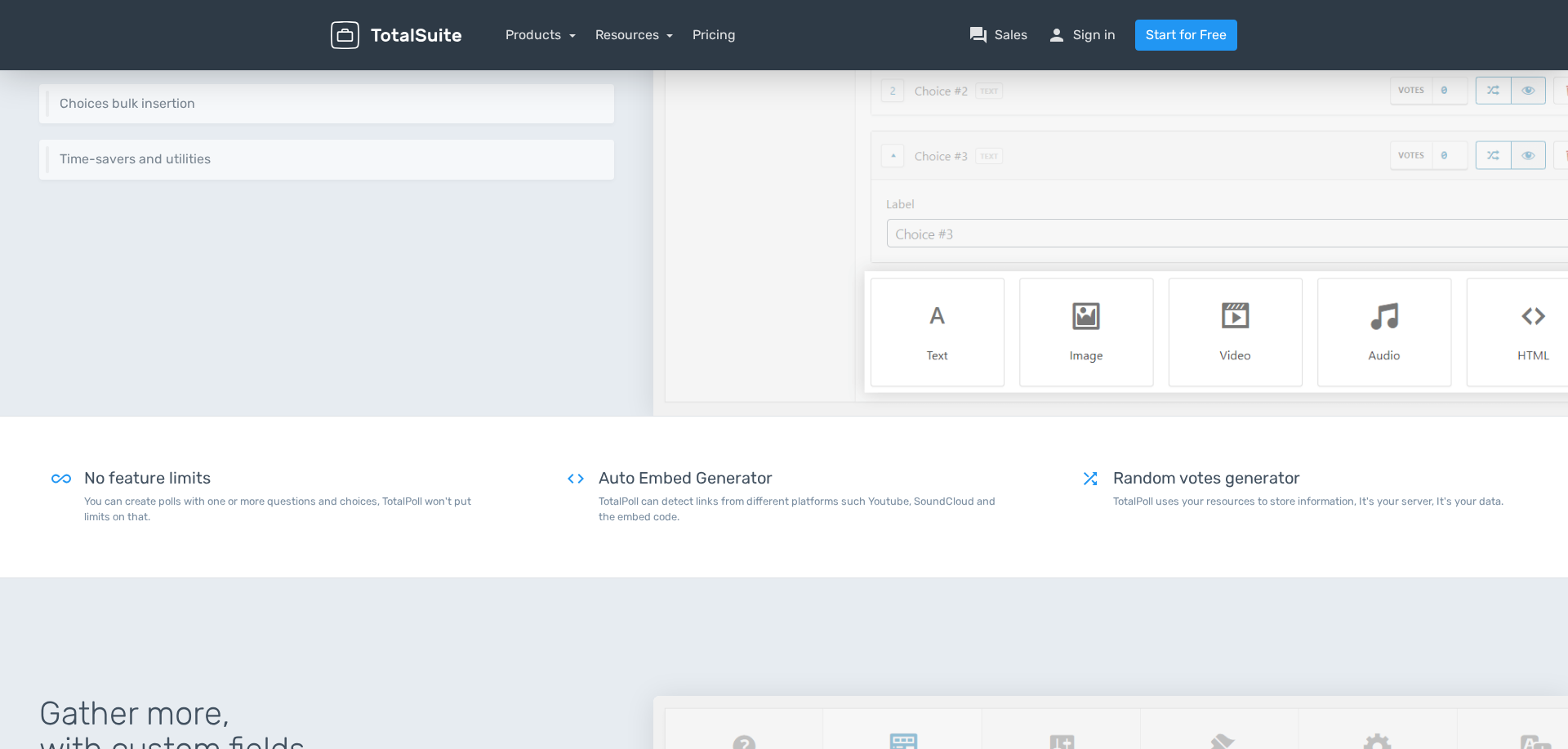
scroll to position [0, 0]
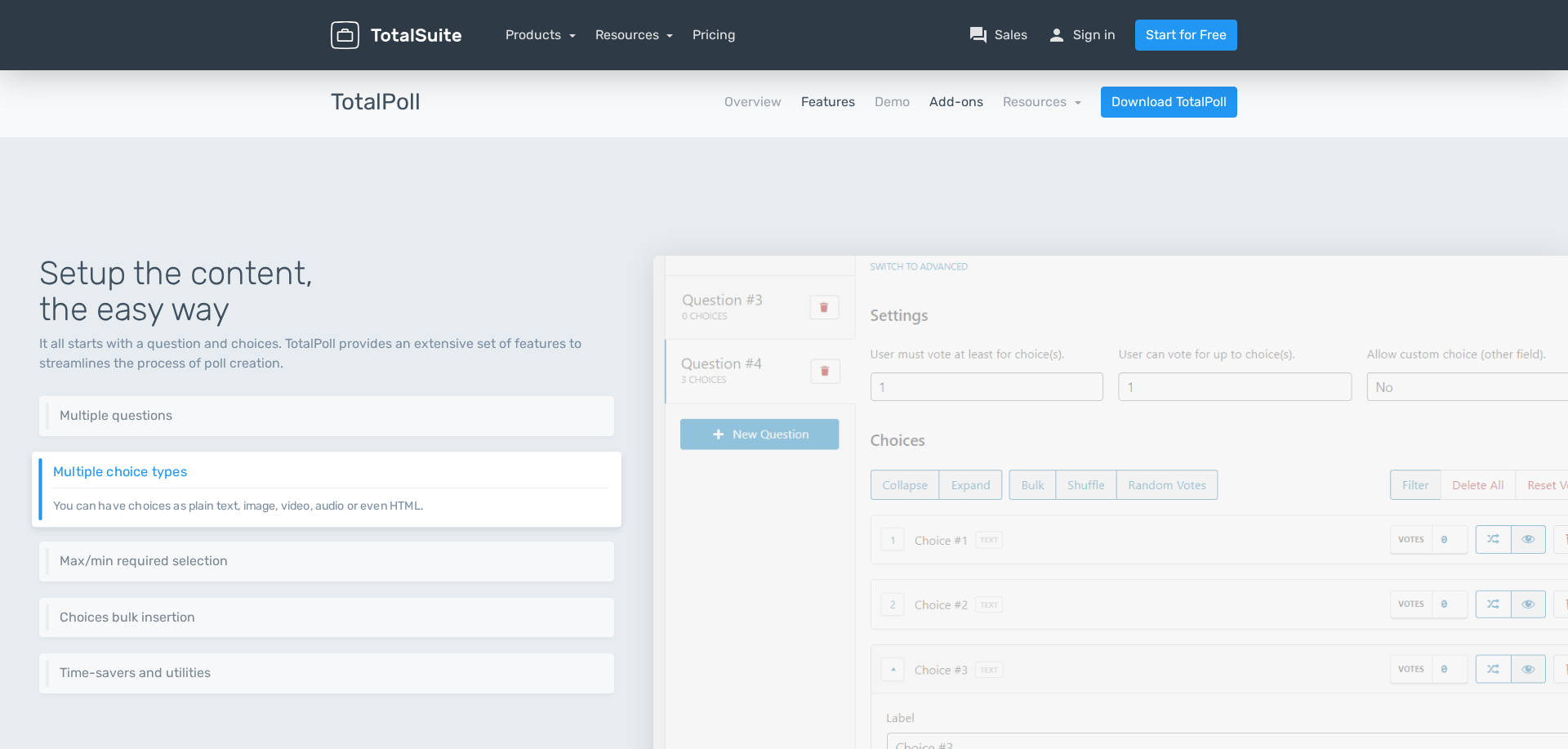
click at [945, 104] on link "Add-ons" at bounding box center [956, 101] width 54 height 19
